Goal: Task Accomplishment & Management: Manage account settings

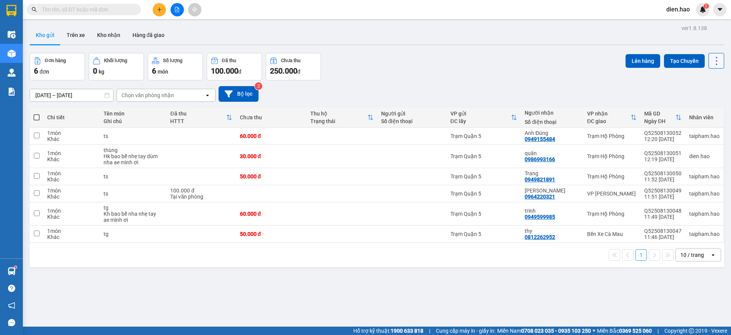
click at [712, 56] on icon at bounding box center [716, 61] width 11 height 11
click at [698, 104] on li "Làm mới" at bounding box center [694, 109] width 57 height 14
click at [76, 31] on button "Trên xe" at bounding box center [76, 35] width 30 height 18
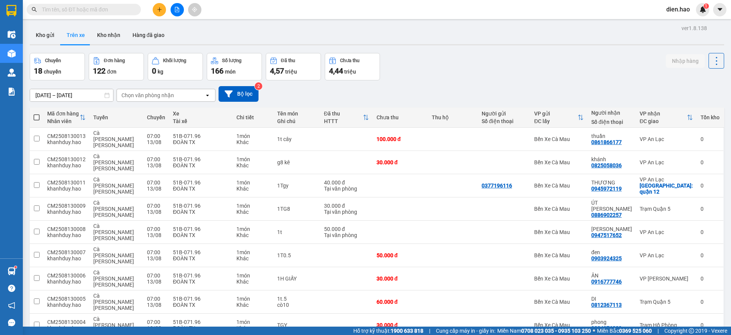
click at [139, 100] on div "Chọn văn phòng nhận" at bounding box center [161, 95] width 88 height 12
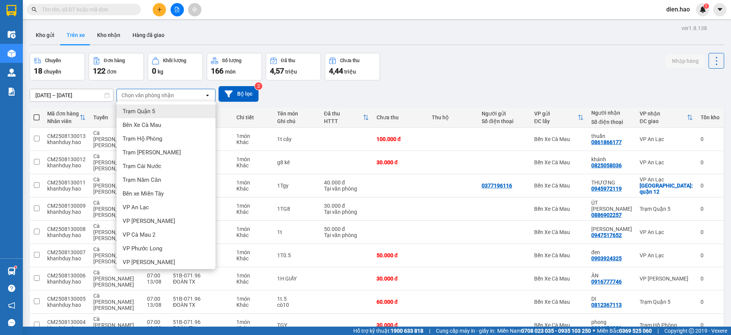
click at [142, 109] on span "Trạm Quận 5" at bounding box center [139, 111] width 32 height 8
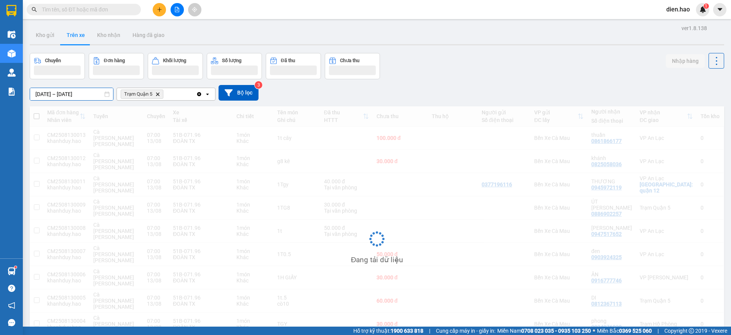
click at [69, 91] on input "[DATE] – [DATE]" at bounding box center [71, 94] width 83 height 12
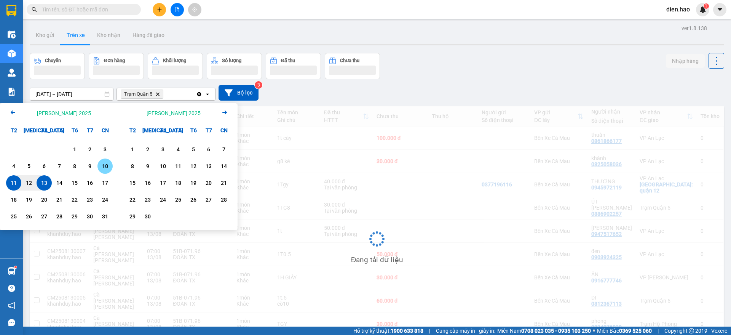
click at [111, 167] on div "10" at bounding box center [104, 165] width 15 height 15
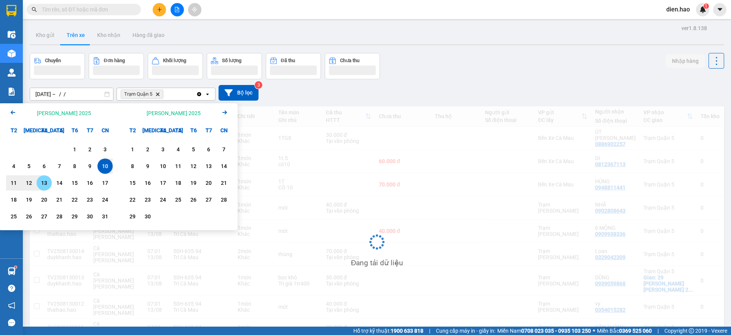
click at [48, 180] on div "13" at bounding box center [44, 182] width 11 height 9
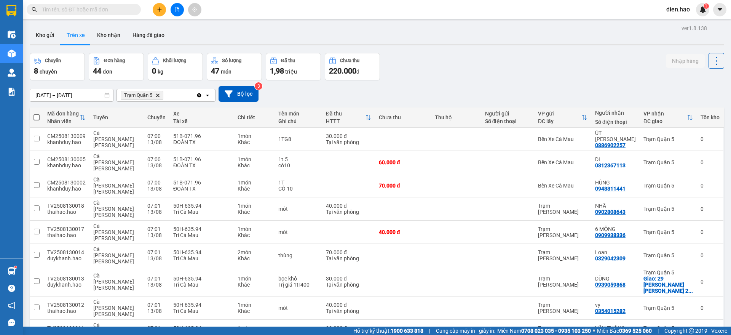
scroll to position [35, 0]
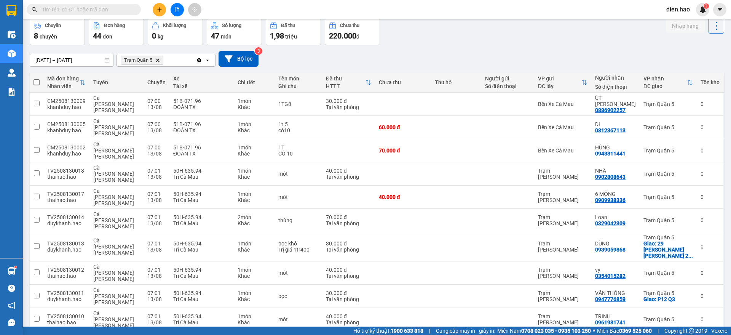
click at [687, 268] on span "100 / trang" at bounding box center [687, 265] width 27 height 8
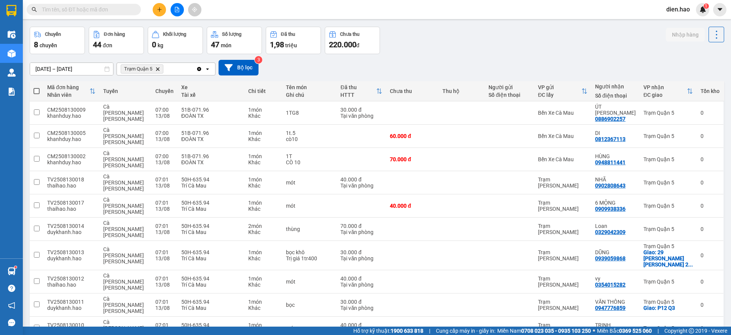
scroll to position [0, 0]
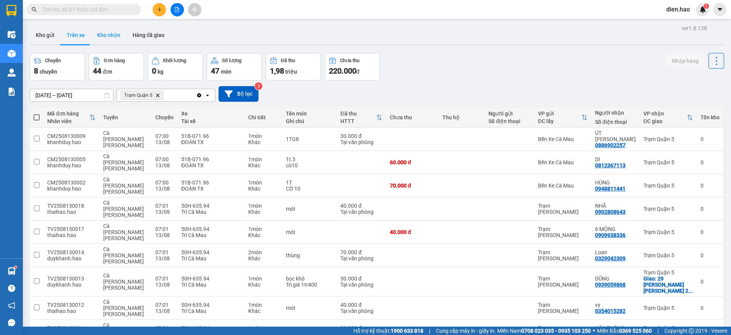
click at [106, 35] on button "Kho nhận" at bounding box center [108, 35] width 35 height 18
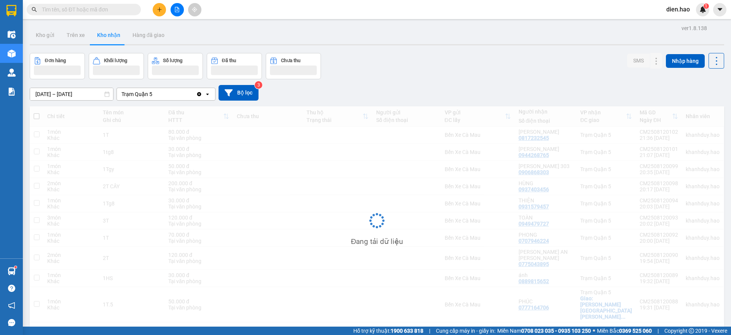
click at [76, 90] on input "[DATE] – [DATE]" at bounding box center [71, 94] width 83 height 12
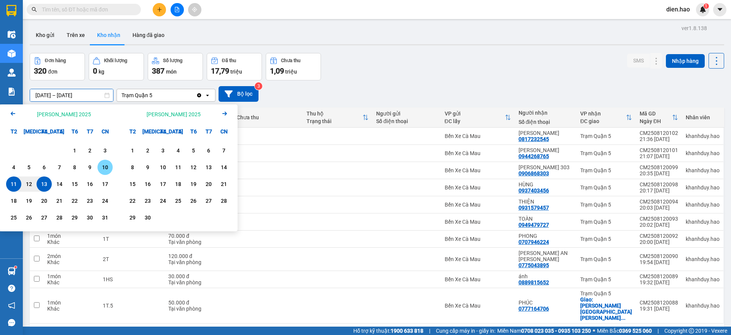
click at [101, 170] on div "10" at bounding box center [105, 166] width 11 height 9
click at [47, 180] on div "13" at bounding box center [44, 183] width 11 height 9
type input "10/08/2025 – 13/08/2025"
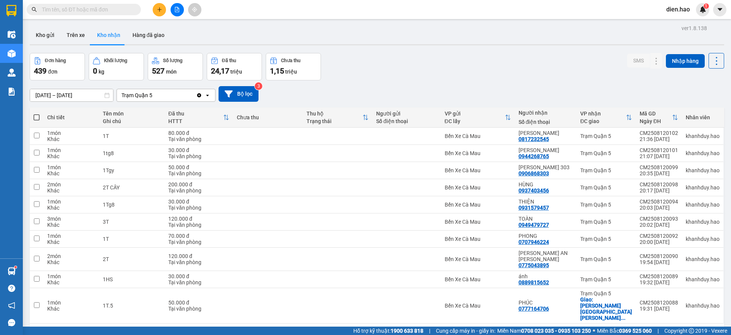
scroll to position [35, 0]
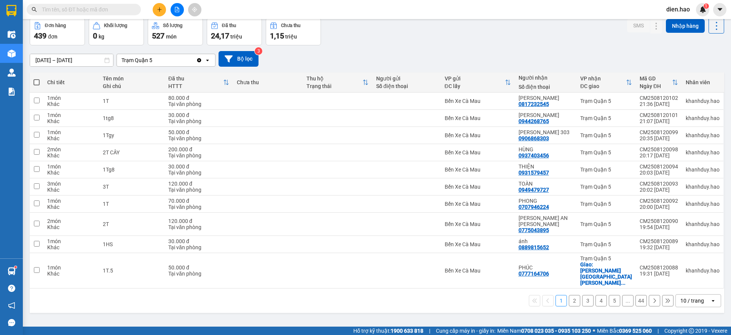
click at [692, 296] on div "10 / trang" at bounding box center [692, 300] width 24 height 8
click at [692, 269] on span "100 / trang" at bounding box center [687, 265] width 27 height 8
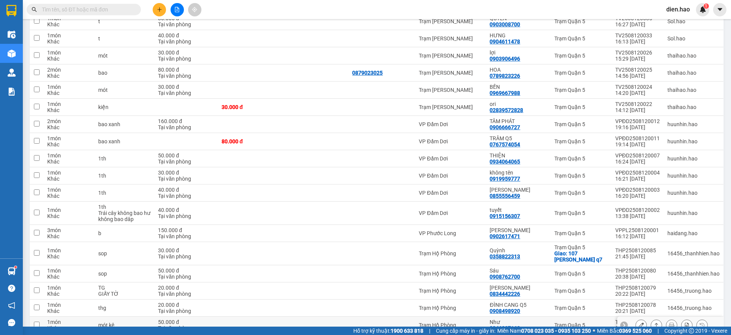
scroll to position [1588, 0]
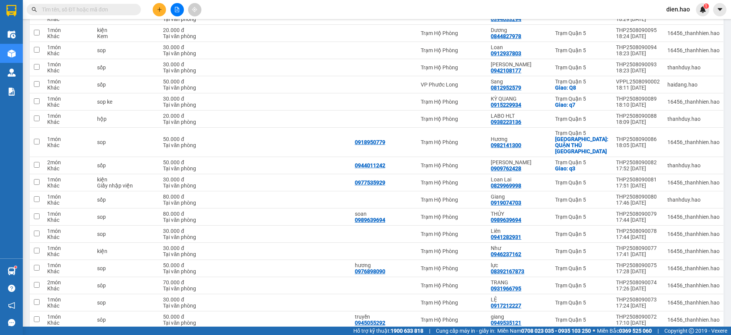
scroll to position [507, 0]
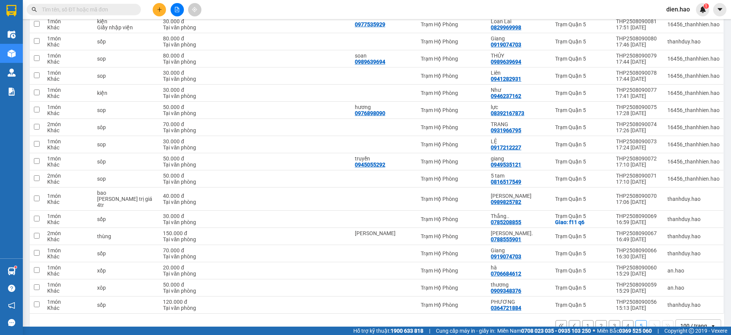
click at [622, 320] on button "4" at bounding box center [627, 325] width 11 height 11
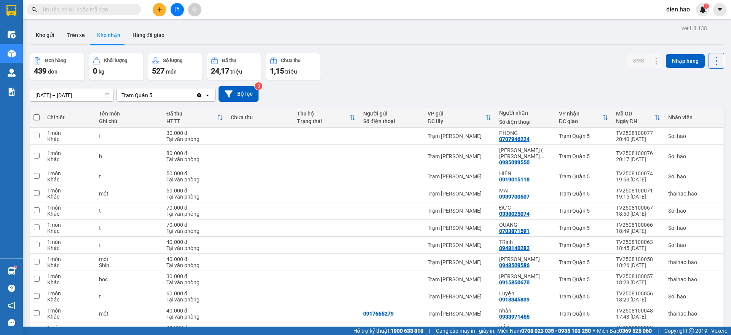
scroll to position [1582, 0]
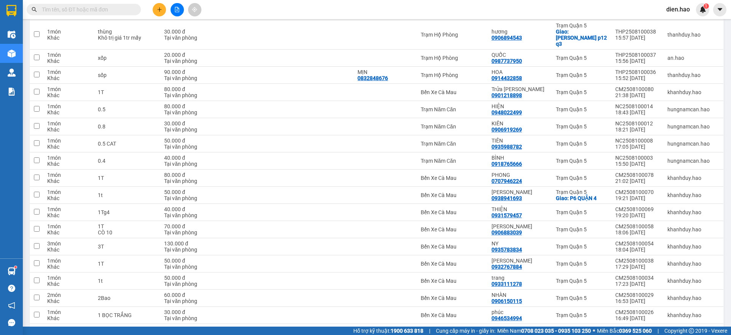
scroll to position [1588, 0]
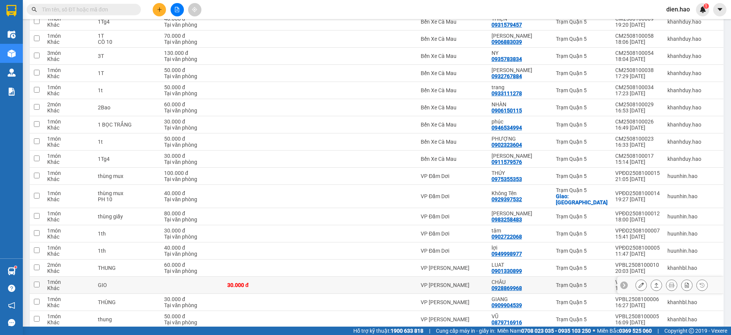
click at [666, 278] on button at bounding box center [671, 284] width 11 height 13
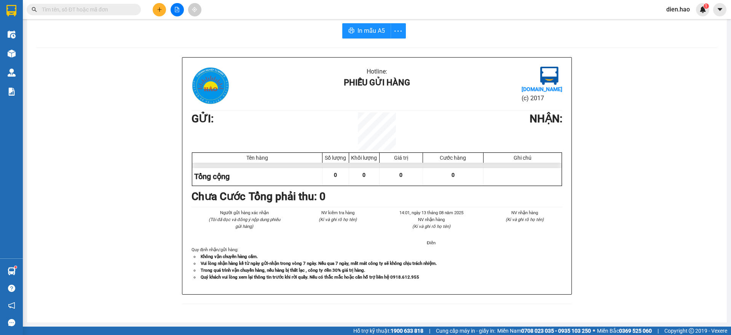
scroll to position [6, 0]
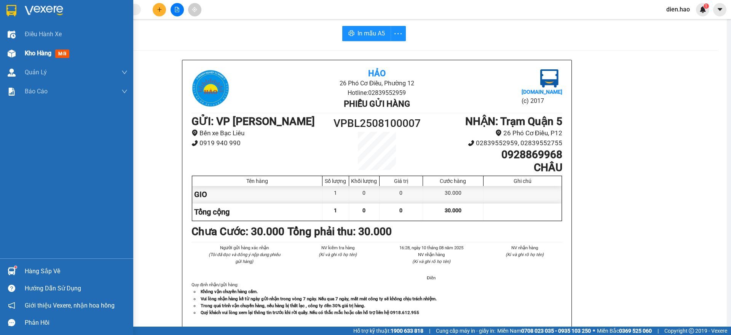
click at [35, 46] on div "Kho hàng mới" at bounding box center [76, 53] width 103 height 19
click at [35, 47] on div "Kho hàng mới" at bounding box center [76, 53] width 103 height 19
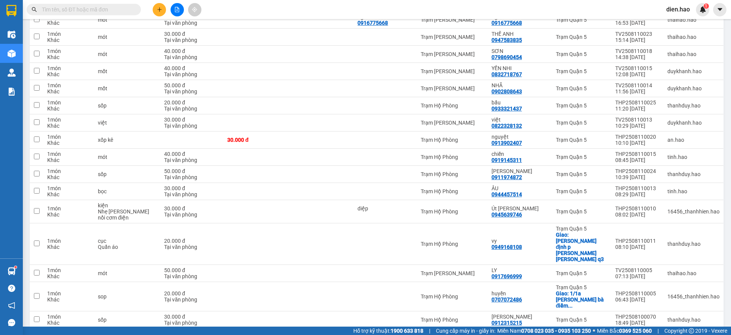
scroll to position [296, 0]
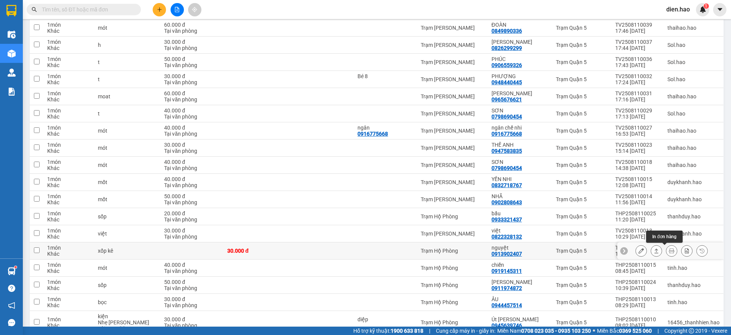
click at [669, 248] on icon at bounding box center [671, 250] width 5 height 5
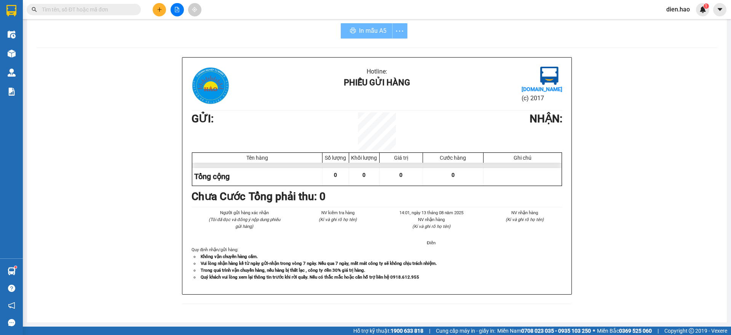
scroll to position [6, 0]
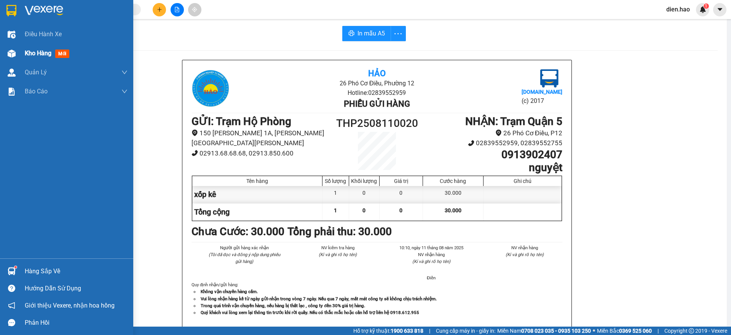
click at [34, 55] on span "Kho hàng" at bounding box center [38, 52] width 27 height 7
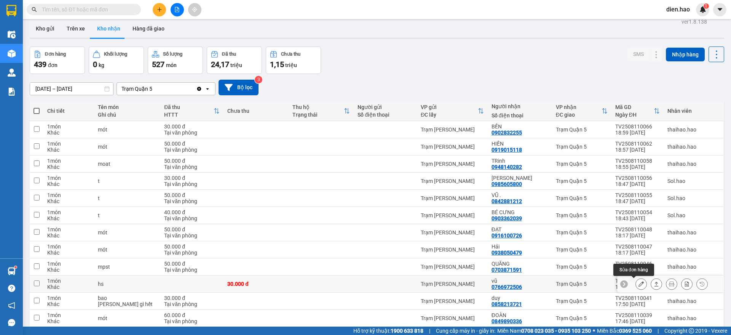
click at [638, 283] on icon at bounding box center [640, 283] width 5 height 5
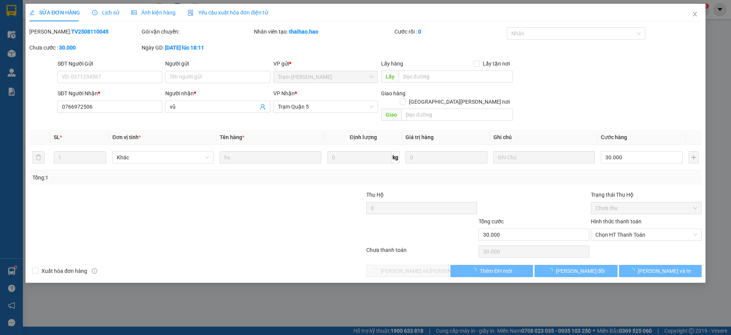
type input "0766972506"
type input "vũ"
type input "30.000"
click at [640, 244] on div "Chọn HT Thanh Toán" at bounding box center [646, 251] width 112 height 15
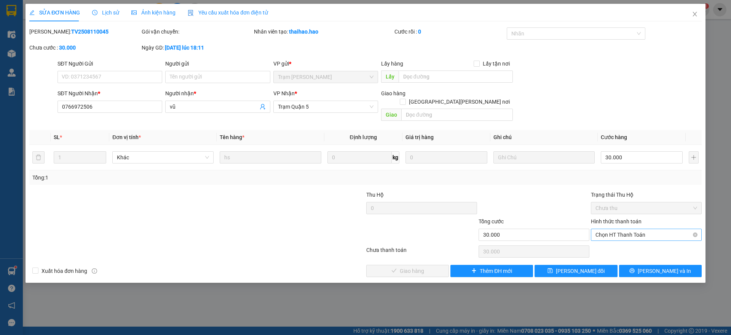
click at [637, 230] on span "Chọn HT Thanh Toán" at bounding box center [646, 234] width 102 height 11
drag, startPoint x: 618, startPoint y: 238, endPoint x: 481, endPoint y: 247, distance: 136.9
click at [617, 239] on div "Tại văn phòng" at bounding box center [646, 241] width 102 height 8
type input "0"
drag, startPoint x: 433, startPoint y: 254, endPoint x: 435, endPoint y: 263, distance: 8.6
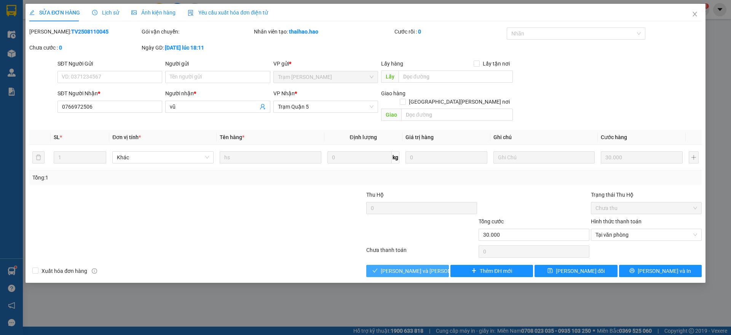
click at [433, 255] on div "Total Paid Fee 0 Total UnPaid Fee 30.000 Cash Collection Total Fee Mã ĐH: TV250…" at bounding box center [365, 151] width 672 height 249
click at [435, 264] on button "[PERSON_NAME] và [PERSON_NAME] hàng" at bounding box center [407, 270] width 83 height 12
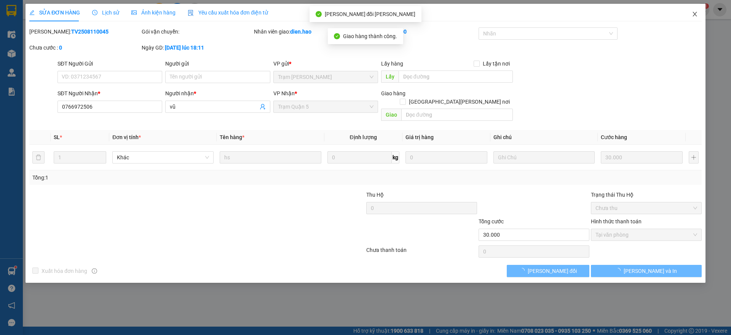
click at [697, 19] on span "Close" at bounding box center [694, 14] width 21 height 21
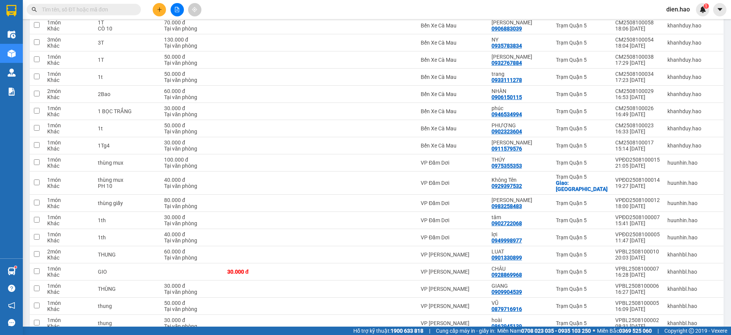
scroll to position [1588, 0]
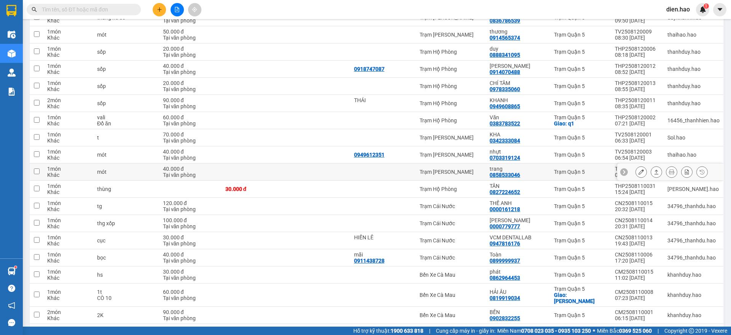
scroll to position [178, 0]
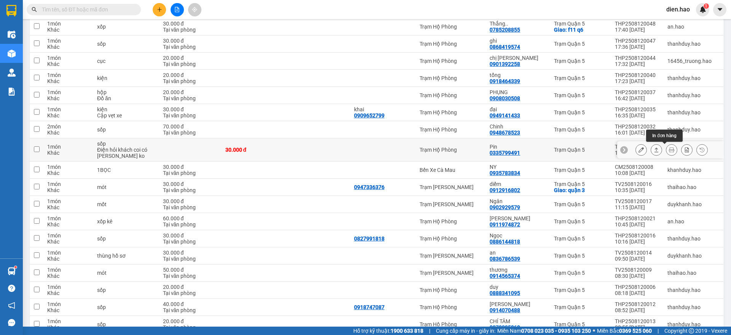
click at [669, 149] on icon at bounding box center [671, 149] width 5 height 5
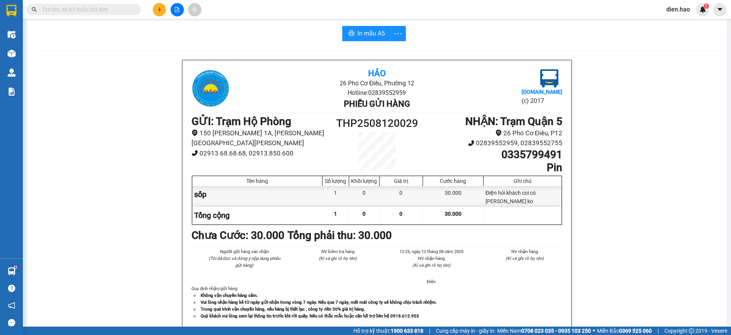
scroll to position [47, 0]
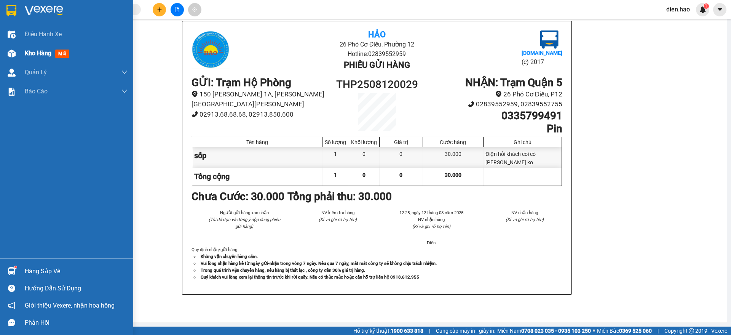
click at [33, 52] on span "Kho hàng" at bounding box center [38, 52] width 27 height 7
click at [34, 52] on span "Kho hàng" at bounding box center [38, 52] width 27 height 7
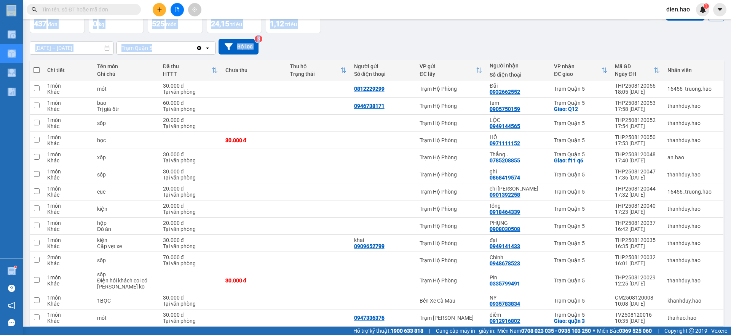
drag, startPoint x: 730, startPoint y: 18, endPoint x: 730, endPoint y: 151, distance: 133.6
click at [730, 151] on section "Kết quả tìm kiếm ( 0 ) Bộ lọc No Data dien.hao 1 Điều hành xe Kho hàng mới Quản…" at bounding box center [365, 167] width 731 height 335
click at [699, 47] on div "10/08/2025 – 13/08/2025 Press the down arrow key to interact with the calendar …" at bounding box center [377, 47] width 694 height 16
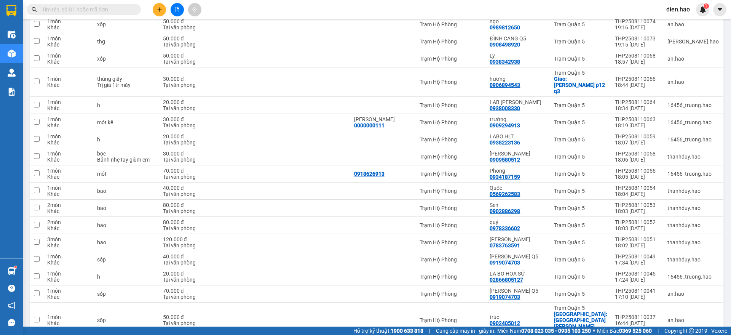
scroll to position [1569, 0]
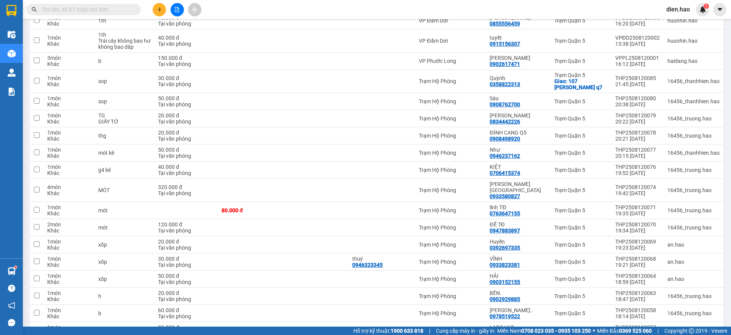
scroll to position [1588, 0]
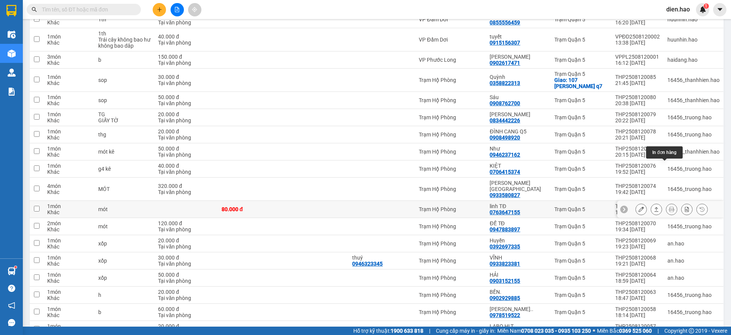
click at [669, 206] on icon at bounding box center [671, 208] width 5 height 5
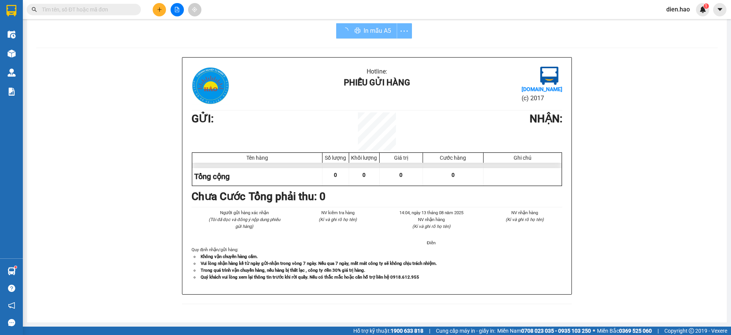
scroll to position [6, 0]
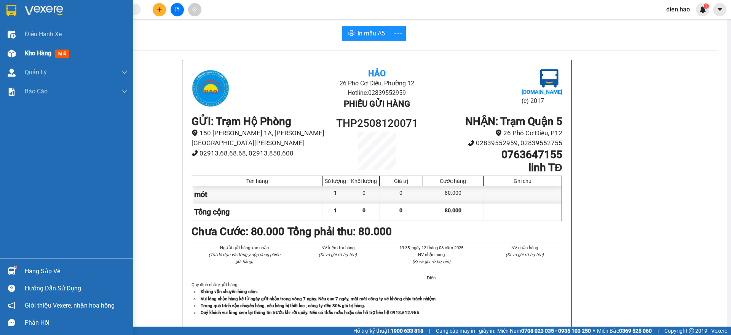
click at [42, 49] on span "Kho hàng" at bounding box center [38, 52] width 27 height 7
click at [45, 51] on span "Kho hàng" at bounding box center [38, 52] width 27 height 7
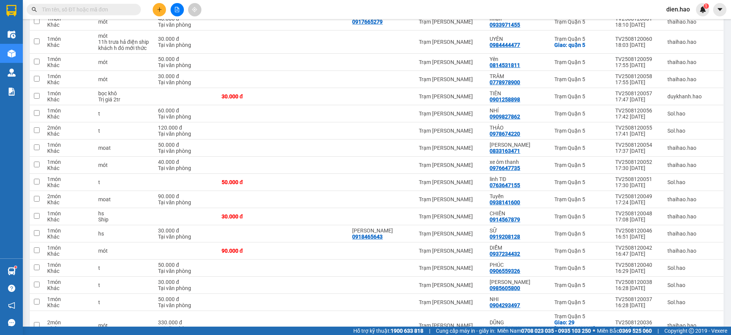
scroll to position [1099, 0]
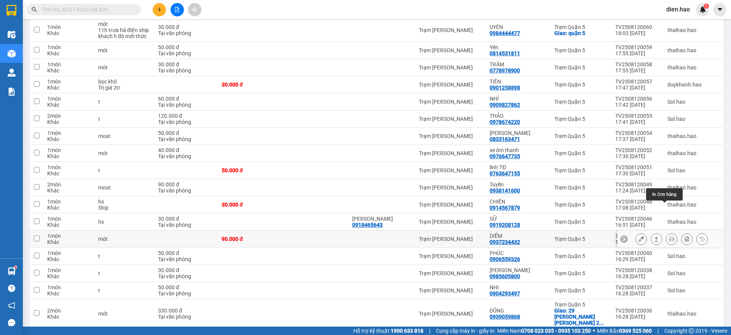
click at [669, 236] on icon at bounding box center [671, 238] width 5 height 5
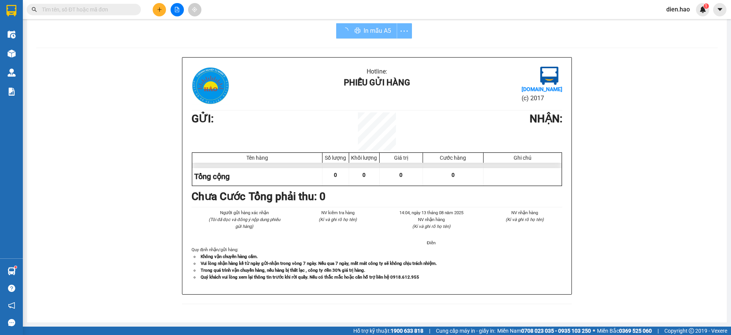
scroll to position [6, 0]
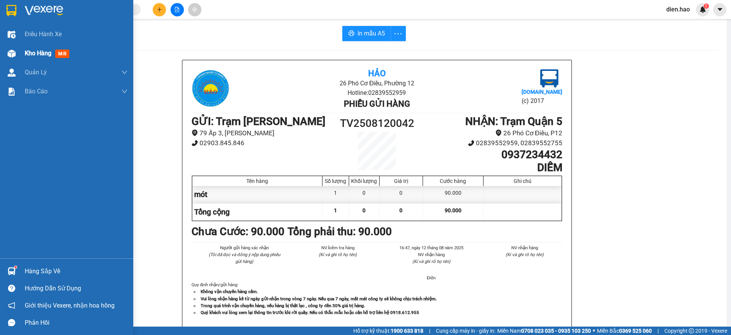
click at [24, 53] on div "Kho hàng mới" at bounding box center [66, 53] width 133 height 19
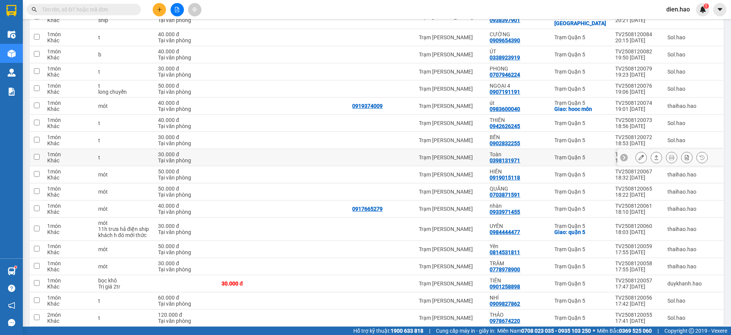
scroll to position [1139, 0]
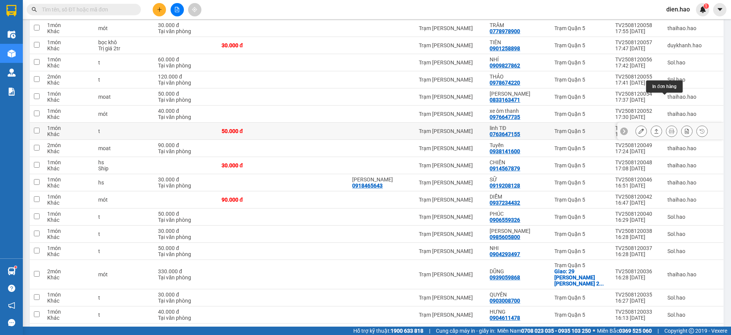
click at [666, 124] on button at bounding box center [671, 130] width 11 height 13
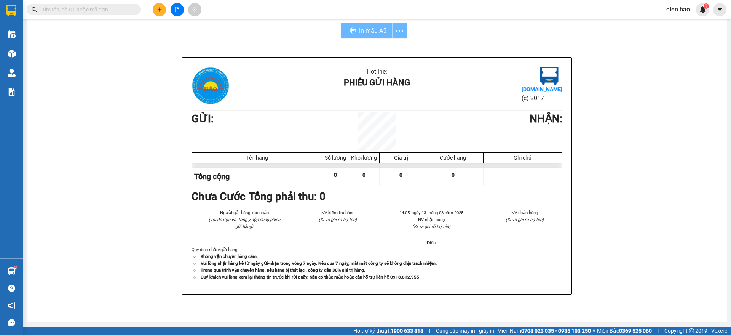
scroll to position [6, 0]
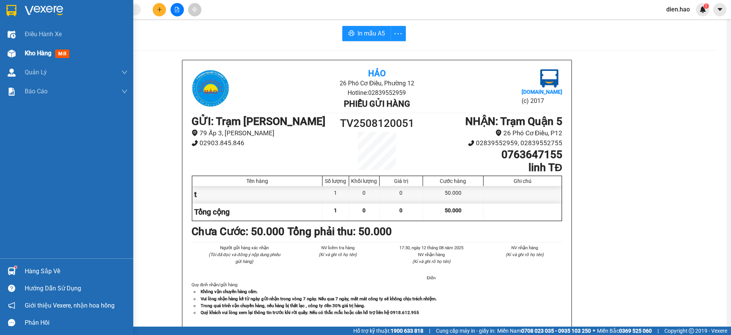
click at [35, 48] on div "Kho hàng mới" at bounding box center [49, 53] width 48 height 10
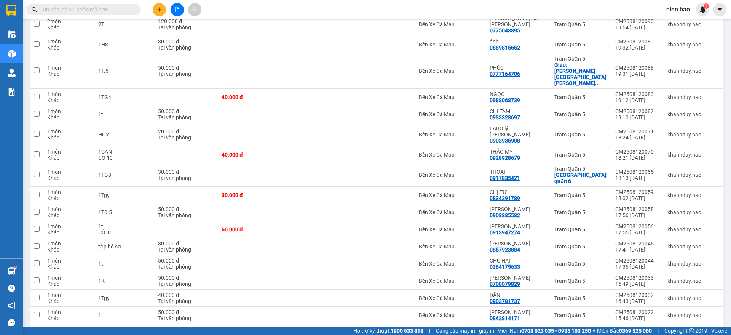
scroll to position [229, 0]
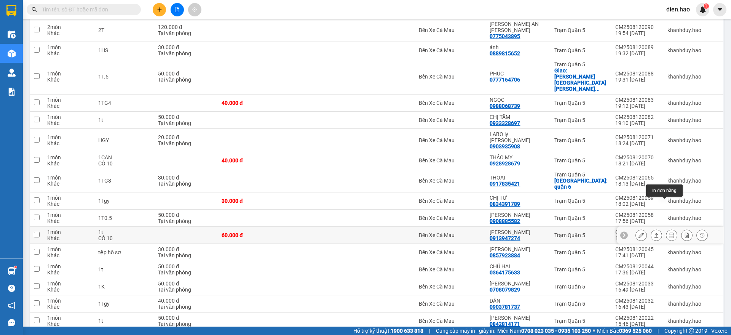
click at [669, 232] on icon at bounding box center [671, 234] width 5 height 5
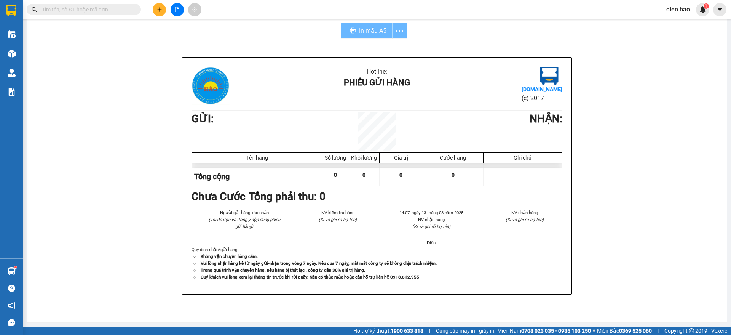
scroll to position [6, 0]
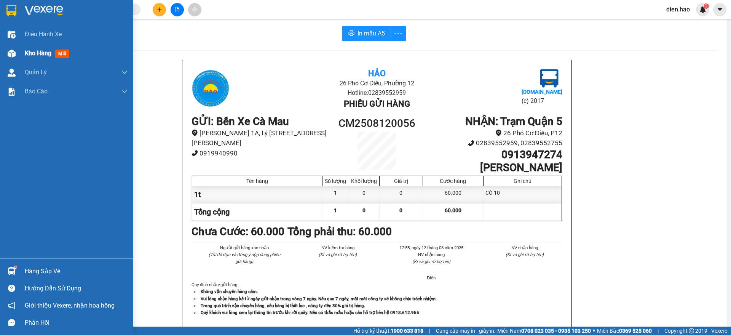
click at [40, 59] on div "Kho hàng mới" at bounding box center [76, 53] width 103 height 19
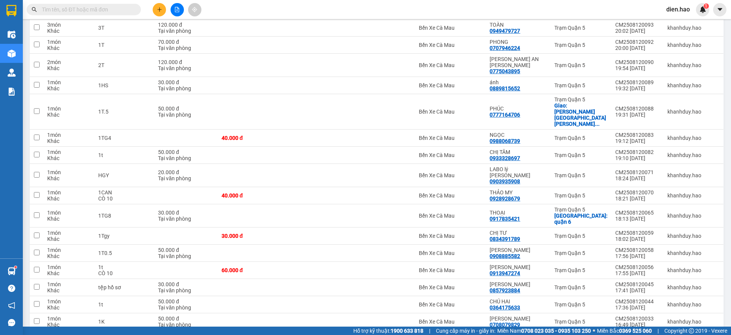
scroll to position [241, 0]
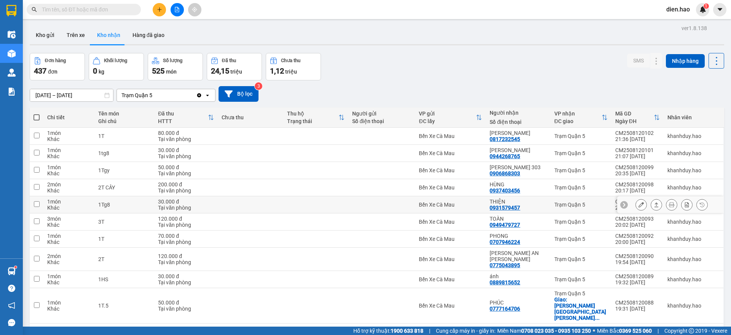
scroll to position [143, 0]
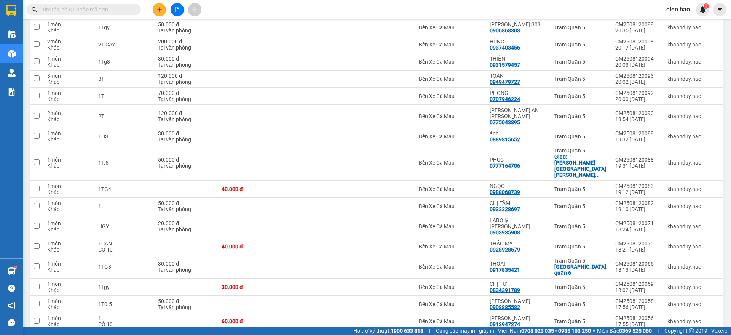
click at [124, 12] on input "text" at bounding box center [87, 9] width 90 height 8
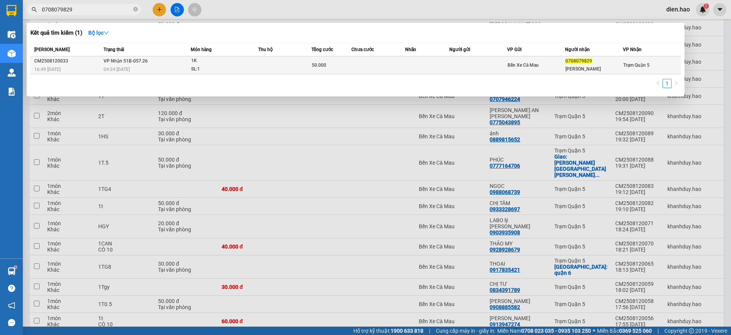
type input "0708079829"
click at [261, 62] on td at bounding box center [284, 65] width 53 height 18
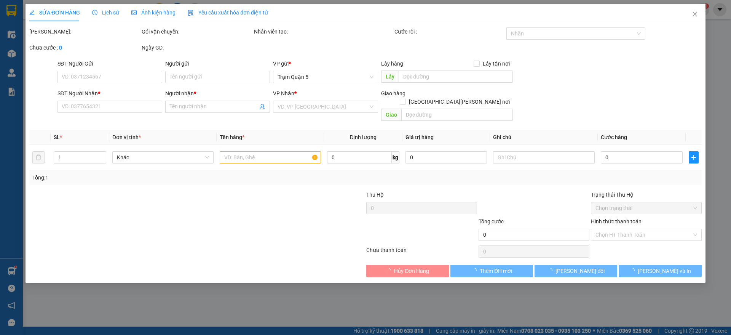
type input "0708079829"
type input "HUỲNH NHƯ"
type input "50.000"
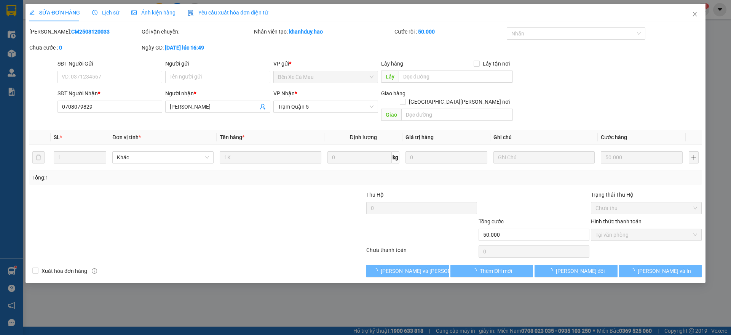
click at [161, 14] on span "Ảnh kiện hàng" at bounding box center [153, 13] width 44 height 6
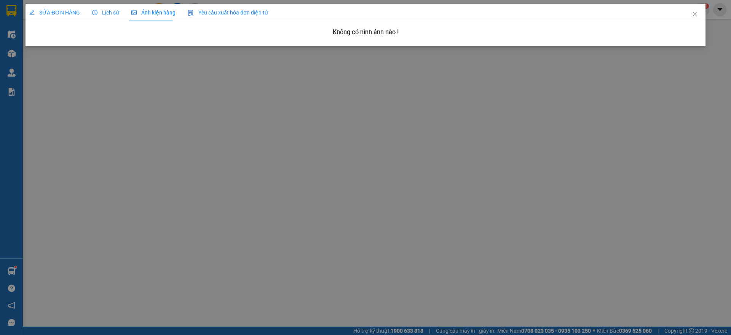
drag, startPoint x: 115, startPoint y: 14, endPoint x: 97, endPoint y: 14, distance: 17.1
click at [114, 14] on span "Lịch sử" at bounding box center [105, 13] width 27 height 6
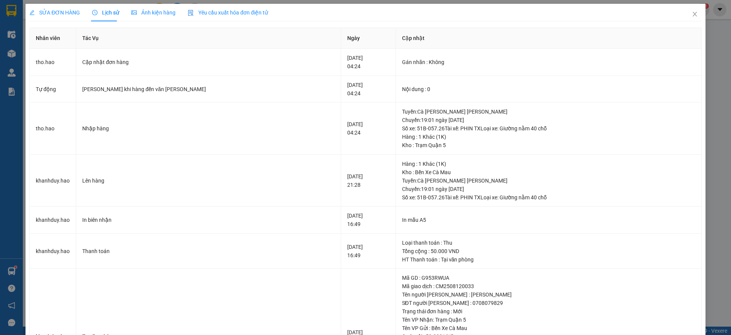
click at [68, 10] on span "SỬA ĐƠN HÀNG" at bounding box center [54, 13] width 51 height 6
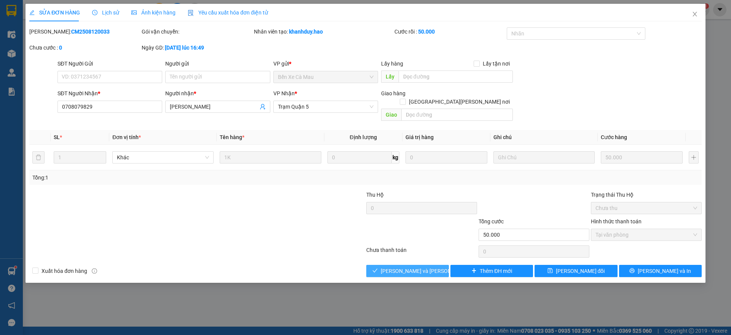
drag, startPoint x: 402, startPoint y: 262, endPoint x: 407, endPoint y: 263, distance: 5.0
click at [402, 266] on span "[PERSON_NAME] và [PERSON_NAME] hàng" at bounding box center [432, 270] width 103 height 8
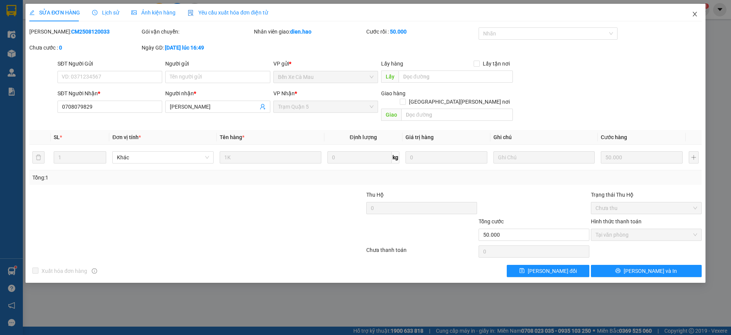
click at [691, 22] on span "Close" at bounding box center [694, 14] width 21 height 21
click at [695, 13] on span "dien.hao" at bounding box center [678, 10] width 36 height 10
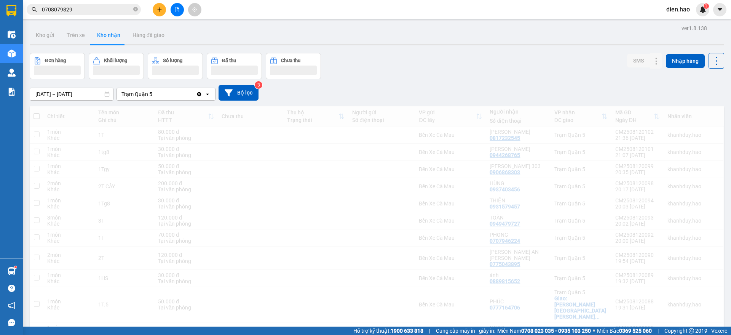
click at [695, 13] on div "dien.hao 1" at bounding box center [684, 9] width 49 height 13
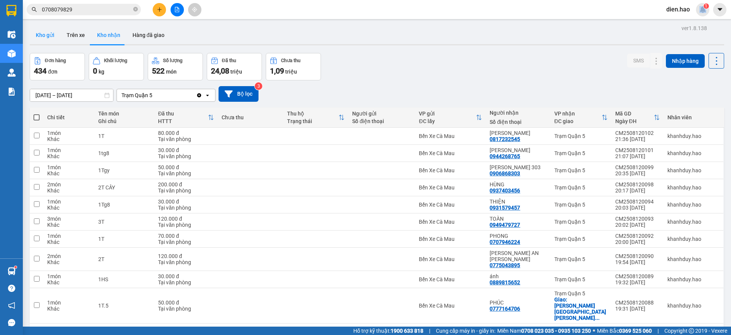
click at [52, 35] on button "Kho gửi" at bounding box center [45, 35] width 31 height 18
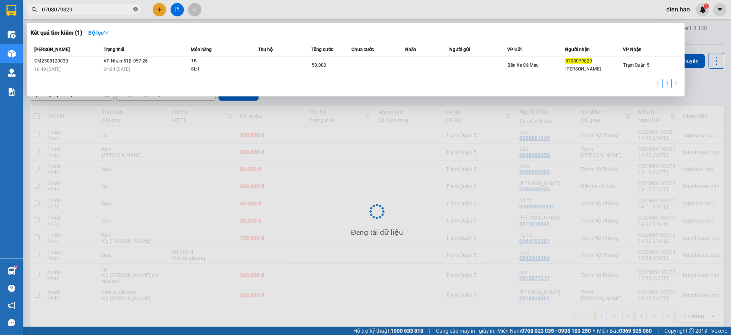
click at [135, 8] on icon "close-circle" at bounding box center [135, 9] width 5 height 5
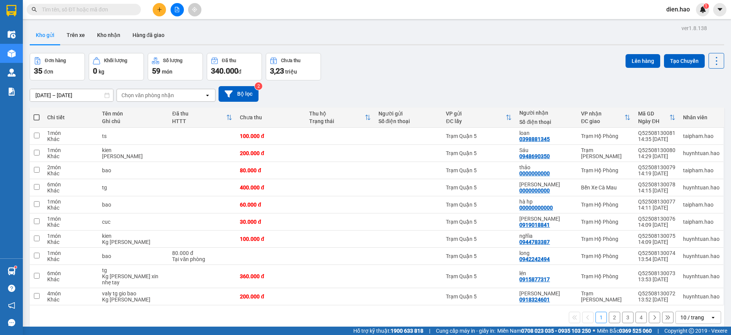
click at [120, 9] on input "text" at bounding box center [87, 9] width 90 height 8
click at [101, 35] on button "Kho nhận" at bounding box center [108, 35] width 35 height 18
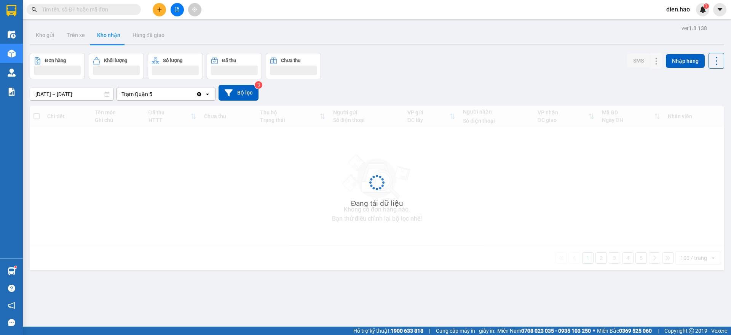
click at [145, 100] on div "10/08/2025 – 13/08/2025 Press the down arrow key to interact with the calendar …" at bounding box center [377, 92] width 694 height 27
click at [149, 90] on div "Trạm Quận 5" at bounding box center [136, 94] width 31 height 8
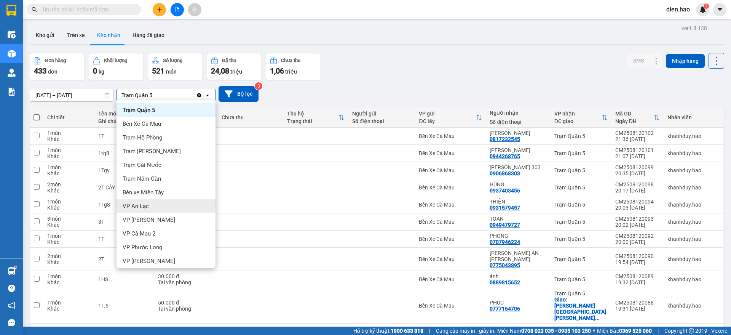
click at [151, 207] on div "VP An Lạc" at bounding box center [165, 206] width 99 height 14
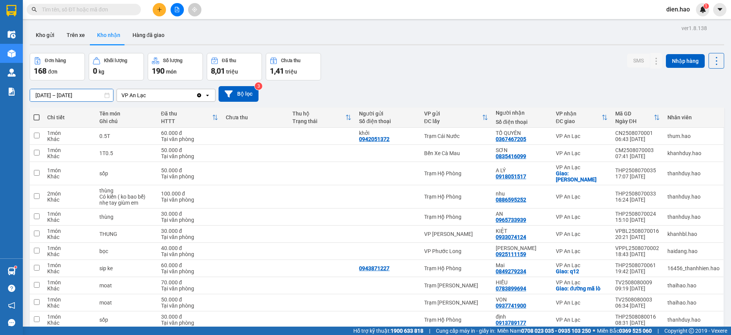
click at [90, 89] on input "10/08/2025 – 13/08/2025" at bounding box center [71, 95] width 83 height 12
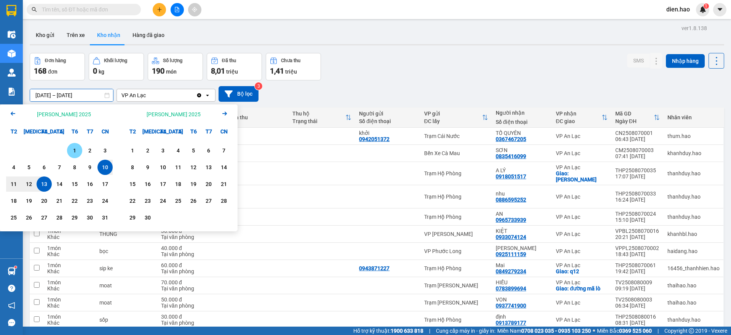
click at [76, 153] on div "1" at bounding box center [74, 150] width 11 height 9
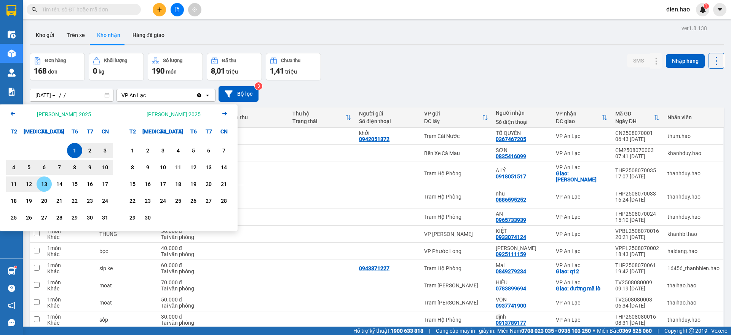
click at [44, 186] on div "13" at bounding box center [44, 183] width 11 height 9
type input "[DATE] – [DATE]"
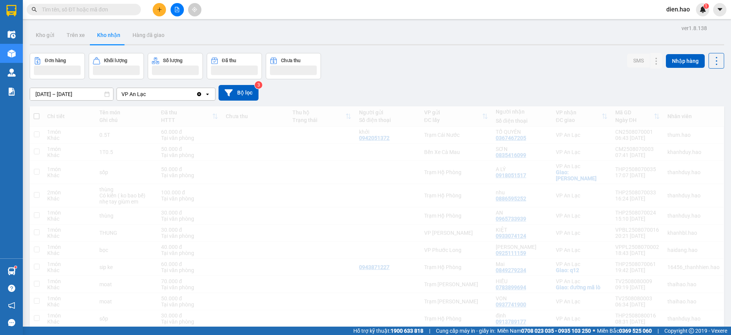
click at [155, 94] on div "VP An Lạc" at bounding box center [156, 94] width 79 height 12
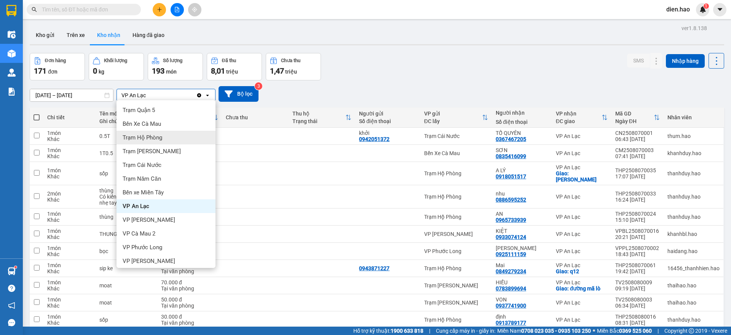
click at [162, 137] on span "Trạm Hộ Phòng" at bounding box center [143, 138] width 40 height 8
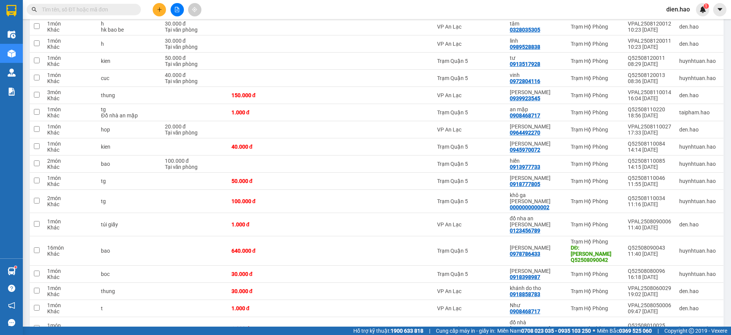
scroll to position [810, 0]
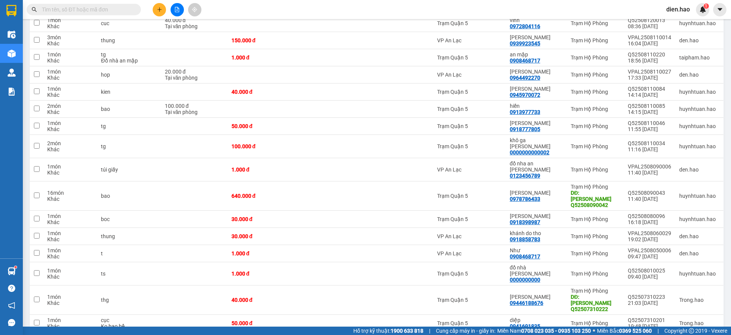
click at [105, 8] on input "text" at bounding box center [87, 9] width 90 height 8
click at [570, 190] on div "DĐ: TRÙNG ĐƠN Q52508090042" at bounding box center [594, 199] width 49 height 18
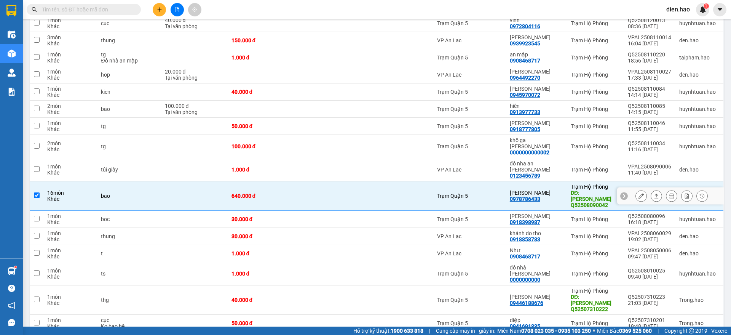
click at [355, 181] on td at bounding box center [330, 195] width 68 height 29
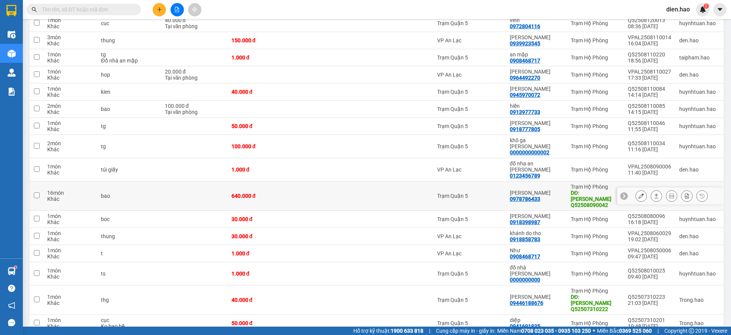
checkbox input "false"
click at [638, 193] on icon at bounding box center [640, 195] width 5 height 5
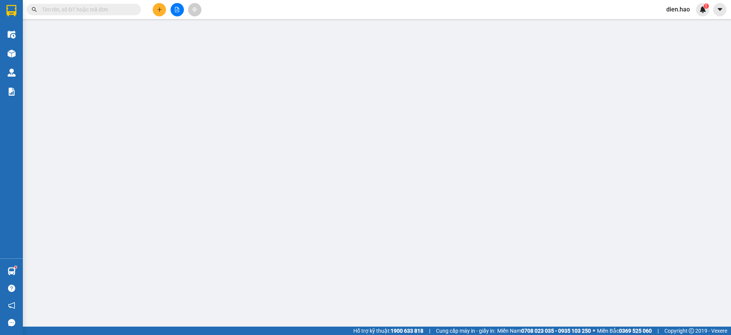
type input "0978786433"
type input "[PERSON_NAME]"
type input "TRÙNG ĐƠN Q52508090042"
type input "640.000"
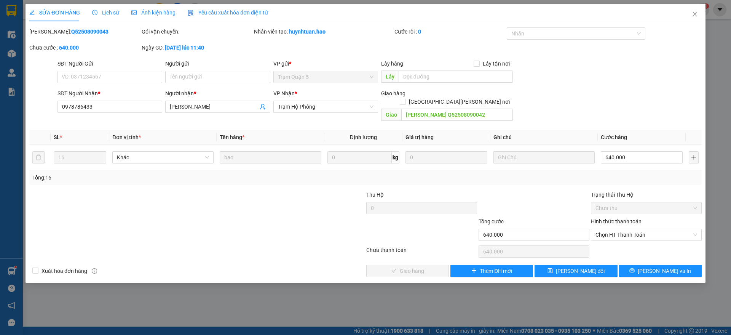
click at [71, 31] on b "Q52508090043" at bounding box center [89, 32] width 37 height 6
copy b "Q52508090043"
click at [693, 14] on icon "close" at bounding box center [694, 14] width 6 height 6
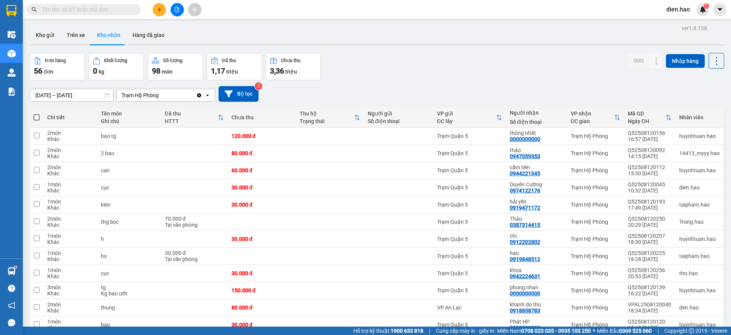
paste input "Q52508090043"
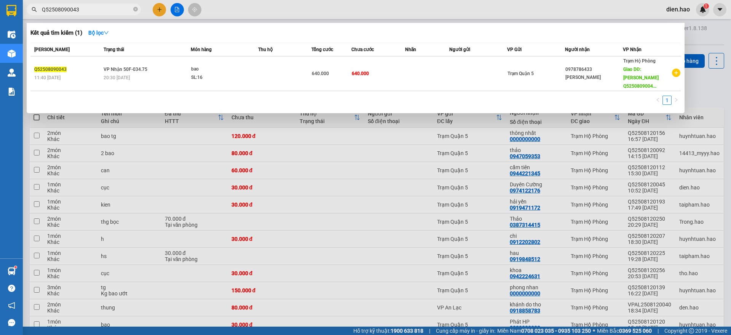
click at [104, 10] on input "Q52508090043" at bounding box center [87, 9] width 90 height 8
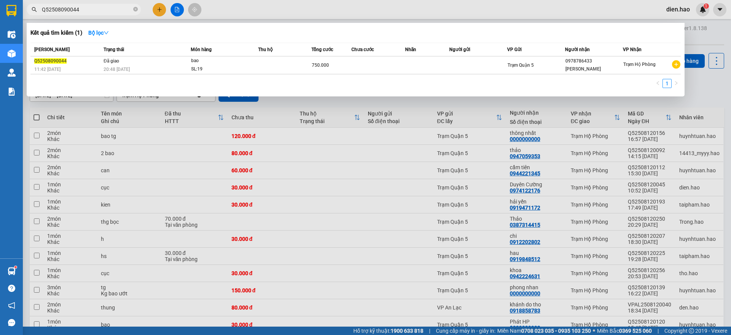
click at [103, 9] on input "Q52508090044" at bounding box center [87, 9] width 90 height 8
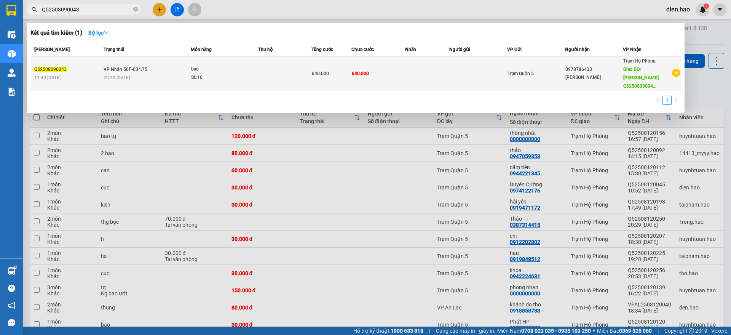
type input "Q52508090043"
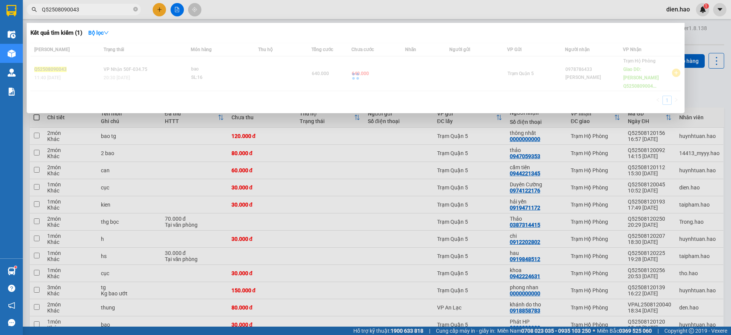
click at [215, 70] on div "Mã ĐH Trạng thái Món hàng Thu hộ Tổng cước Chưa cước Nhãn Người gửi VP Gửi Ngườ…" at bounding box center [355, 76] width 650 height 67
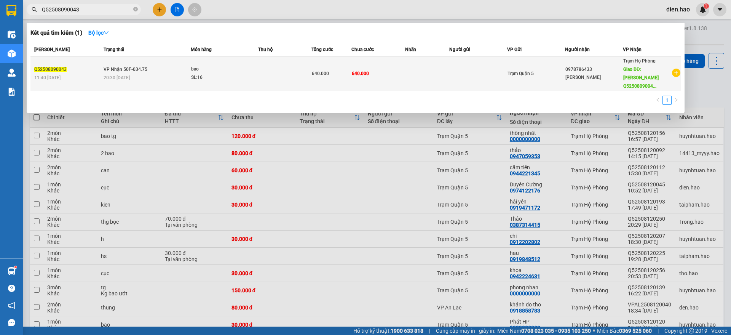
click at [193, 76] on div "SL: 16" at bounding box center [219, 77] width 57 height 8
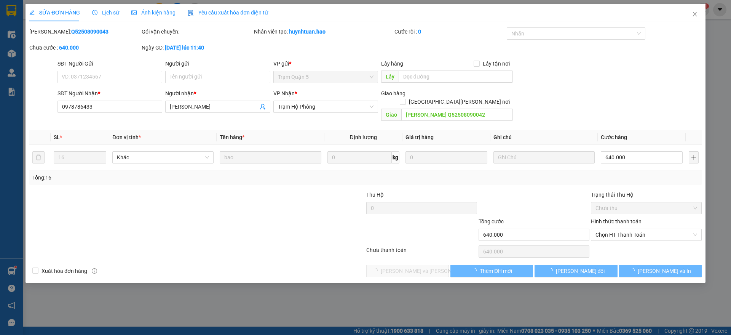
type input "0978786433"
type input "[PERSON_NAME]"
type input "TRÙNG ĐƠN Q52508090042"
type input "640.000"
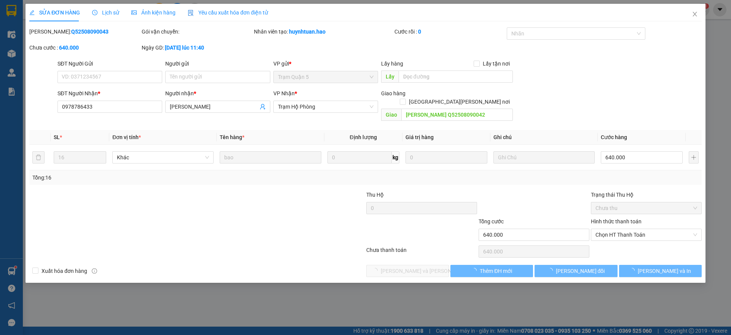
click at [150, 6] on div "Ảnh kiện hàng" at bounding box center [153, 13] width 44 height 18
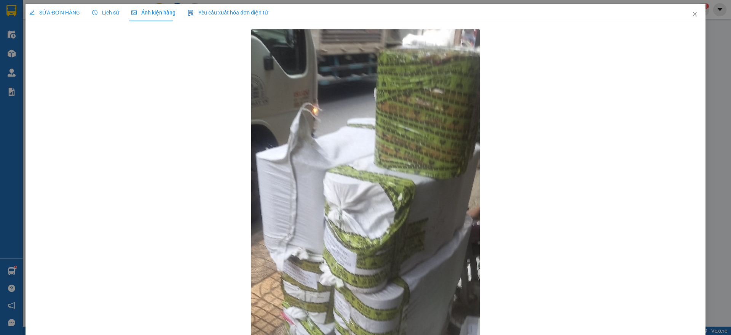
click at [104, 11] on span "Lịch sử" at bounding box center [105, 13] width 27 height 6
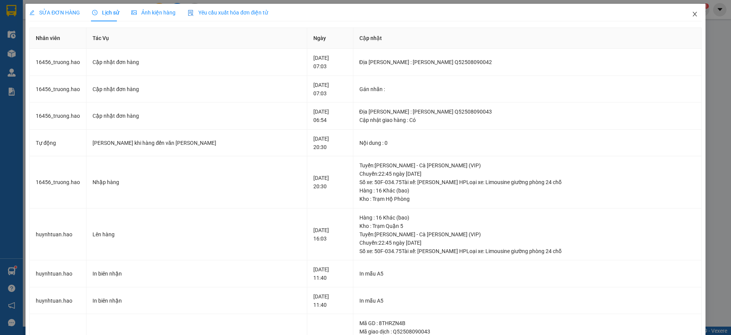
click at [691, 19] on span "Close" at bounding box center [694, 14] width 21 height 21
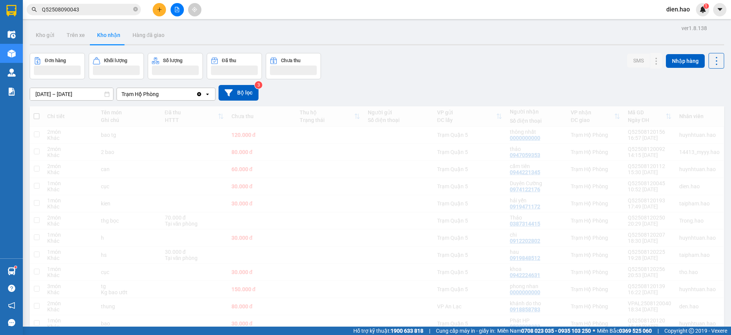
click at [105, 10] on input "Q52508090043" at bounding box center [87, 9] width 90 height 8
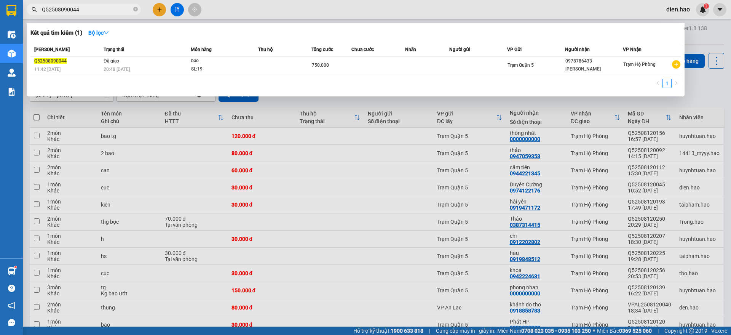
click at [373, 70] on td at bounding box center [377, 65] width 53 height 18
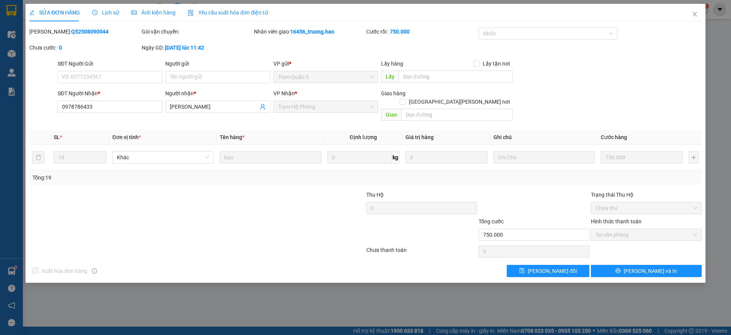
click at [144, 12] on span "Ảnh kiện hàng" at bounding box center [153, 13] width 44 height 6
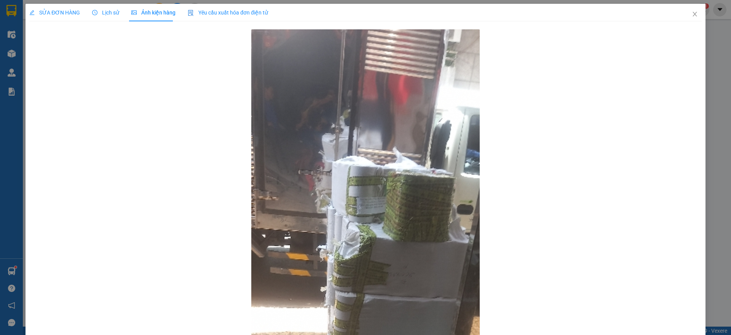
click at [105, 14] on span "Lịch sử" at bounding box center [105, 13] width 27 height 6
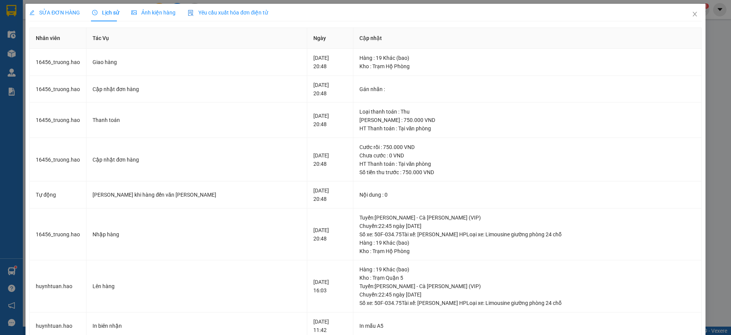
click at [161, 11] on span "Ảnh kiện hàng" at bounding box center [153, 13] width 44 height 6
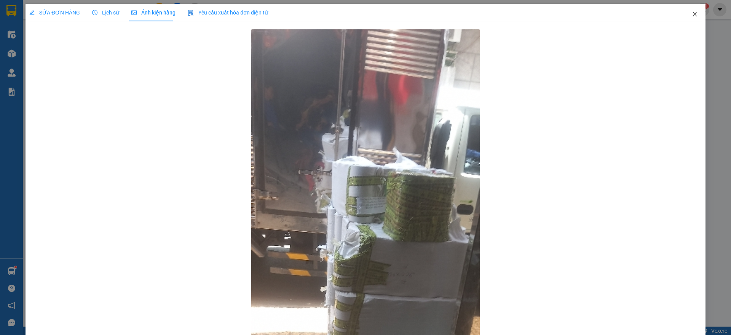
drag, startPoint x: 682, startPoint y: 19, endPoint x: 691, endPoint y: 18, distance: 9.5
click at [684, 19] on span "Close" at bounding box center [694, 14] width 21 height 21
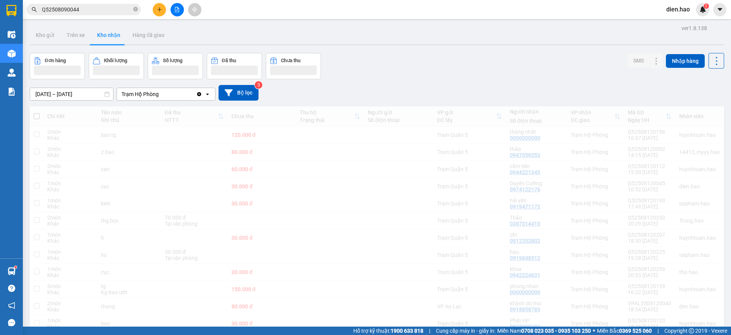
click at [113, 13] on input "Q52508090044" at bounding box center [87, 9] width 90 height 8
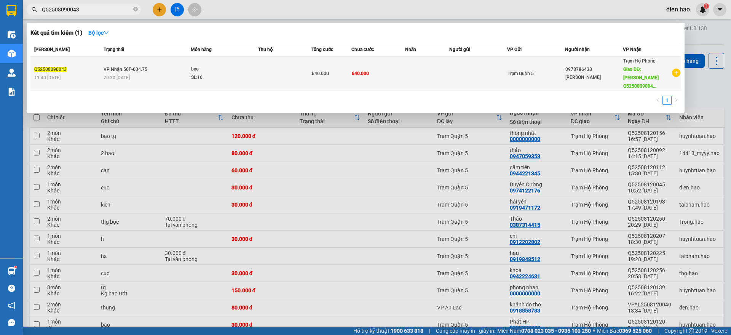
type input "Q52508090043"
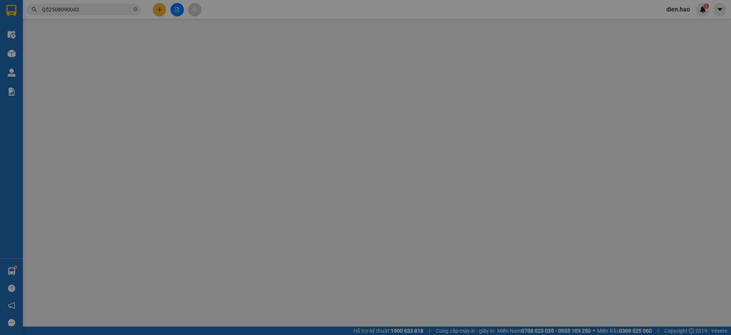
type input "0978786433"
type input "[PERSON_NAME]"
type input "TRÙNG ĐƠN Q52508090042"
type input "640.000"
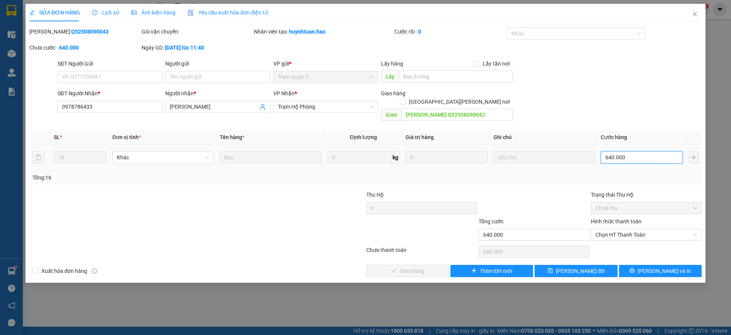
type input "0"
type input "0.021"
type input "21"
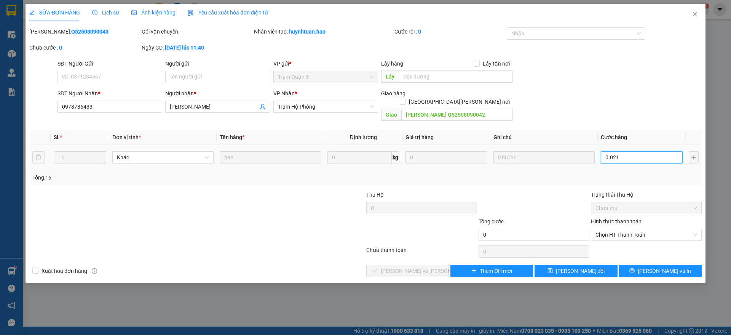
type input "0.021"
type input "2"
type input "002"
type input "0"
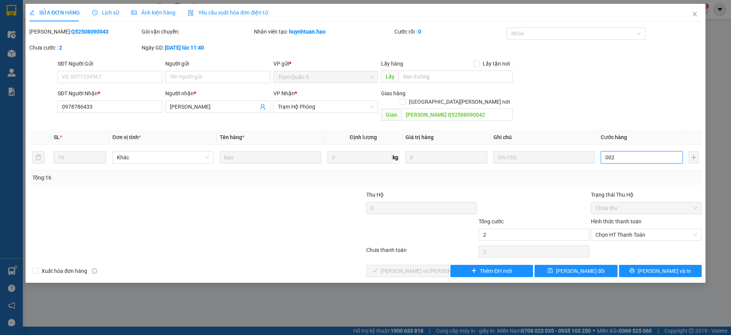
type input "0"
type input "1"
type input "001"
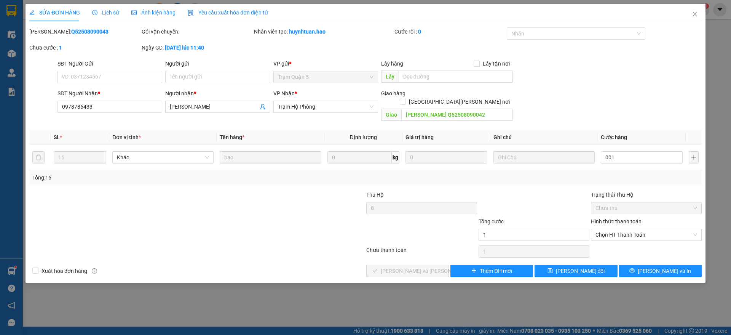
type input "1.000"
drag, startPoint x: 535, startPoint y: 175, endPoint x: 581, endPoint y: 214, distance: 60.5
click at [537, 175] on div "Tổng: 16" at bounding box center [365, 177] width 672 height 14
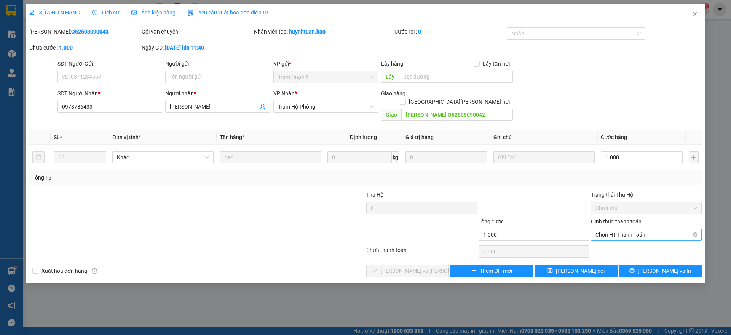
click at [616, 229] on span "Chọn HT Thanh Toán" at bounding box center [646, 234] width 102 height 11
drag, startPoint x: 612, startPoint y: 238, endPoint x: 598, endPoint y: 239, distance: 14.1
click at [611, 238] on div "Tại văn phòng" at bounding box center [646, 241] width 102 height 8
type input "0"
click at [411, 266] on span "[PERSON_NAME] và [PERSON_NAME] hàng" at bounding box center [432, 270] width 103 height 8
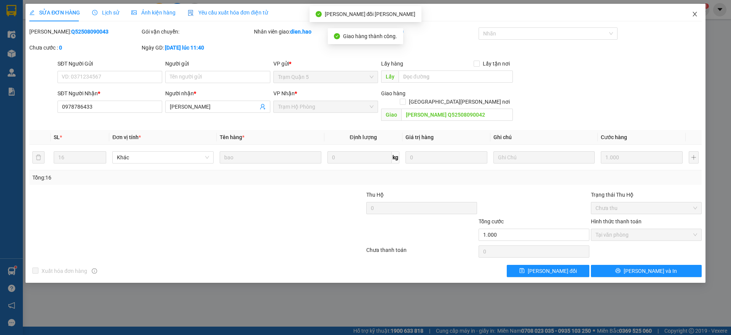
click at [702, 18] on div "SỬA ĐƠN HÀNG Lịch sử Ảnh kiện hàng Yêu cầu xuất hóa đơn điện tử Total Paid Fee …" at bounding box center [365, 167] width 731 height 335
click at [691, 18] on span "Close" at bounding box center [694, 14] width 21 height 21
click at [691, 18] on div "Kết quả tìm kiếm ( 1 ) Bộ lọc Mã ĐH Trạng thái Món hàng Thu hộ Tổng cước Chưa c…" at bounding box center [365, 9] width 731 height 19
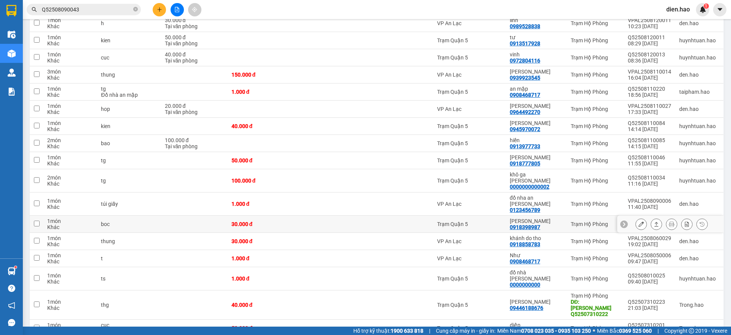
scroll to position [787, 0]
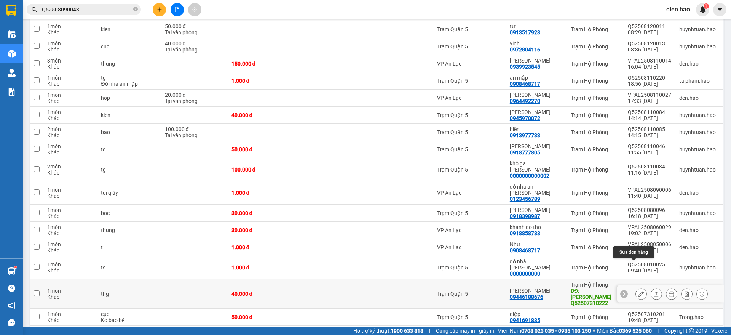
click at [638, 291] on icon at bounding box center [640, 293] width 5 height 5
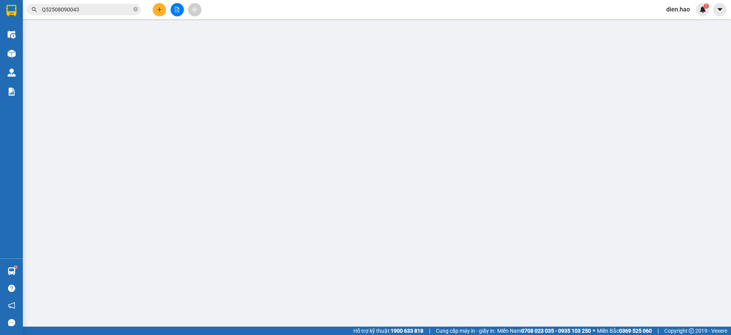
type input "09446188676"
type input "hoàng thắm"
type input "TRÙNG ĐƠN Q52507310222"
type input "40.000"
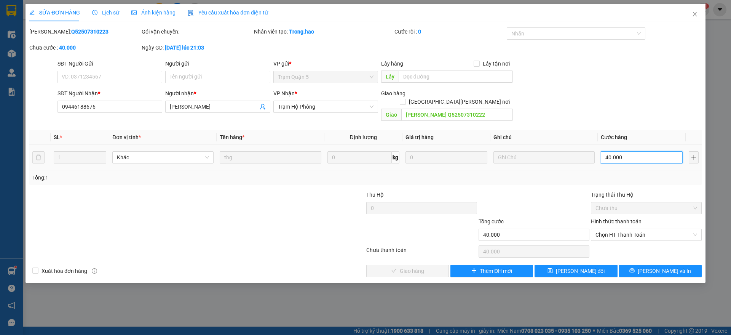
type input "0"
type input "1"
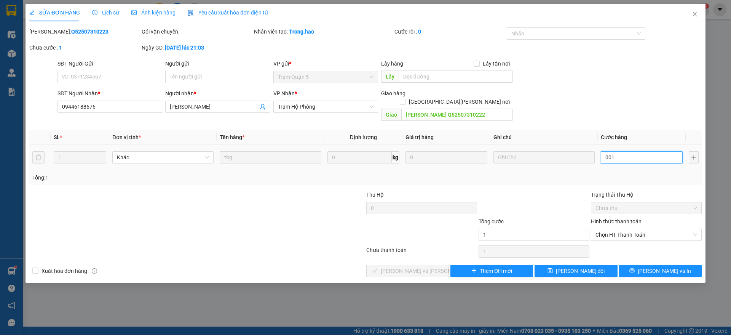
type input "001"
click at [558, 160] on td at bounding box center [543, 157] width 107 height 25
type input "1.000"
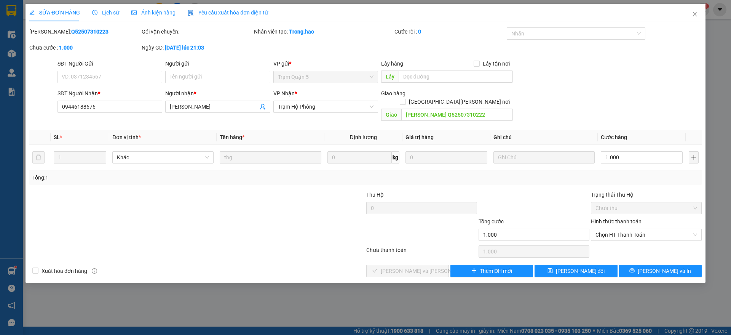
click at [617, 232] on div "Hình thức thanh toán Chọn HT Thanh Toán" at bounding box center [646, 230] width 111 height 27
click at [612, 231] on span "Chọn HT Thanh Toán" at bounding box center [646, 234] width 102 height 11
click at [612, 240] on div "Tại văn phòng" at bounding box center [646, 241] width 102 height 8
type input "0"
drag, startPoint x: 425, startPoint y: 263, endPoint x: 666, endPoint y: 178, distance: 255.4
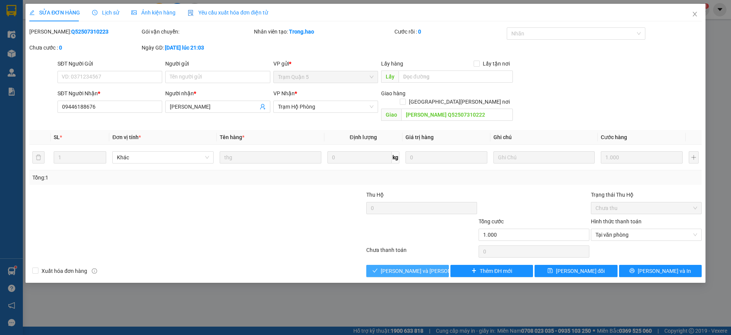
click at [430, 266] on span "[PERSON_NAME] và [PERSON_NAME] hàng" at bounding box center [432, 270] width 103 height 8
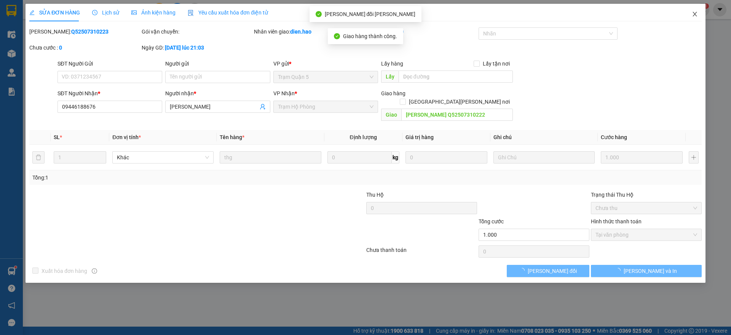
click at [697, 19] on span "Close" at bounding box center [694, 14] width 21 height 21
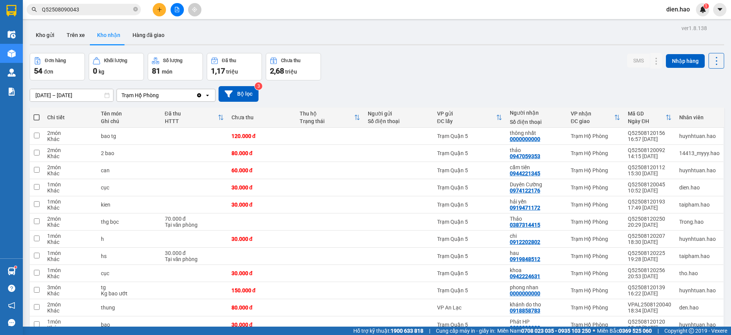
click at [66, 92] on input "[DATE] – [DATE]" at bounding box center [71, 95] width 83 height 12
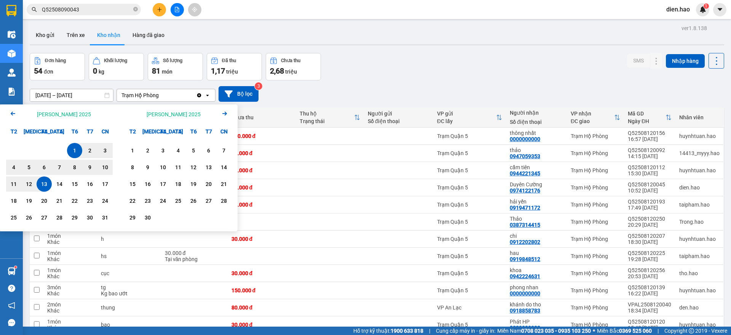
click at [14, 117] on icon "Arrow Left" at bounding box center [12, 113] width 9 height 9
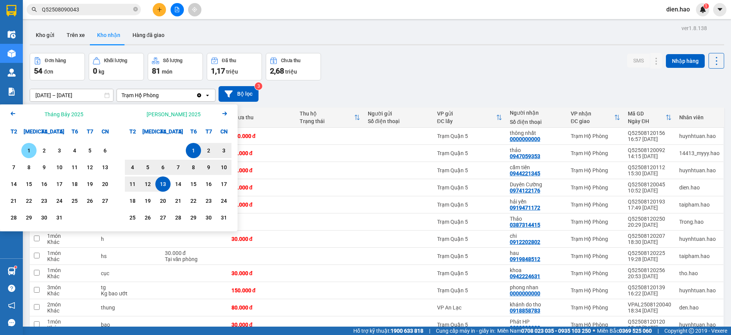
click at [32, 151] on div "1" at bounding box center [29, 150] width 11 height 9
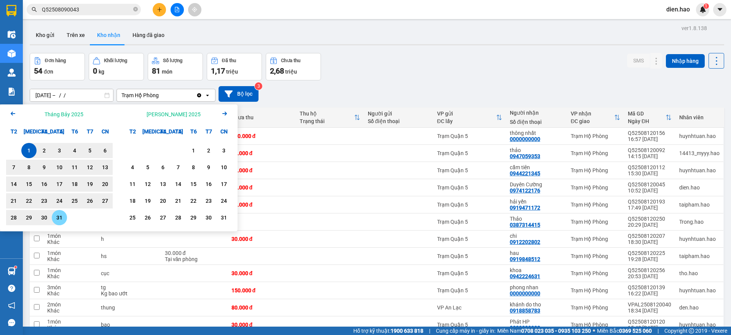
click at [65, 220] on div "31" at bounding box center [59, 217] width 15 height 15
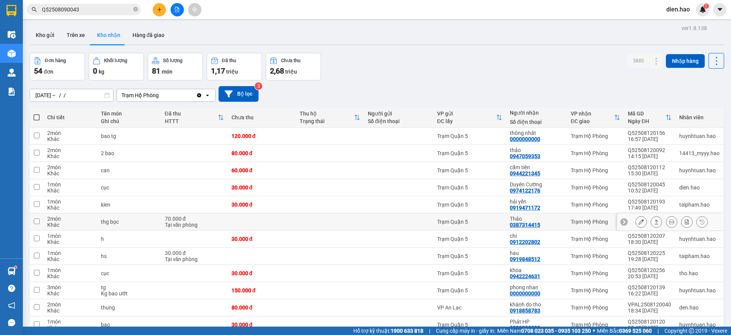
type input "01/07/2025 – 31/07/2025"
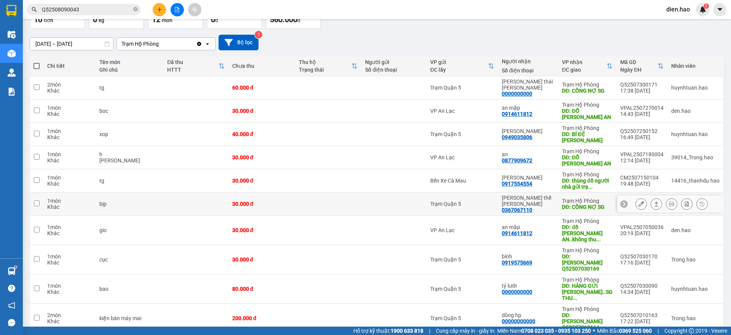
scroll to position [53, 0]
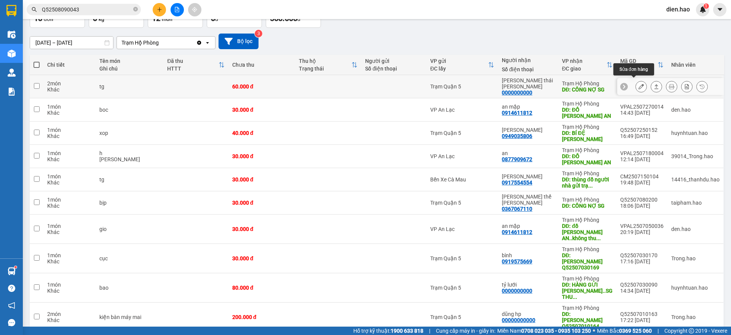
click at [638, 85] on icon at bounding box center [640, 86] width 5 height 5
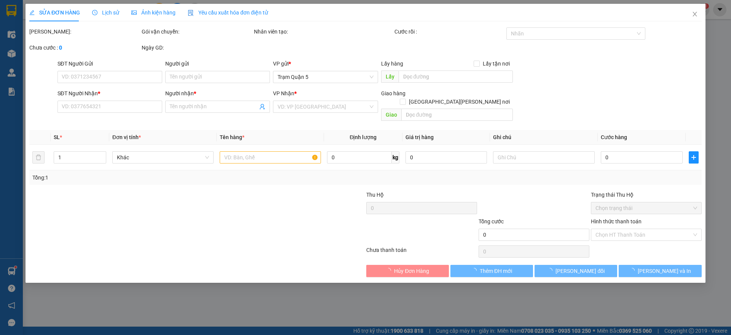
type input "0000000000"
type input "Nguyễn thái hiền"
type input "CÔNG NỢ SG"
type input "60.000"
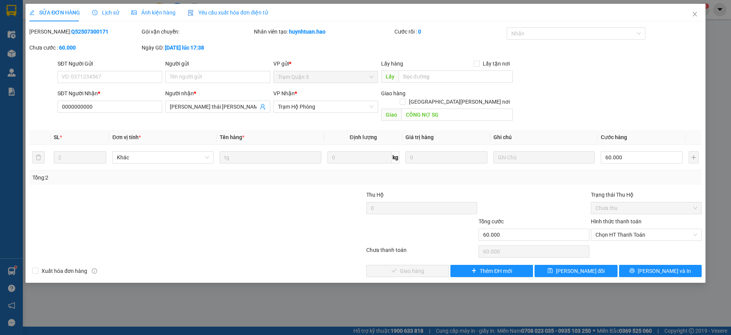
click at [149, 11] on span "Ảnh kiện hàng" at bounding box center [153, 13] width 44 height 6
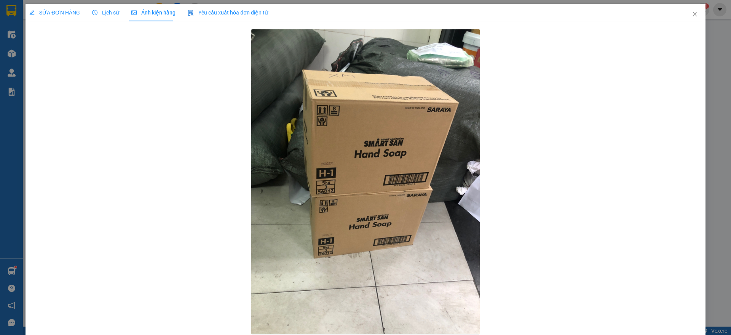
click at [100, 15] on span "Lịch sử" at bounding box center [105, 13] width 27 height 6
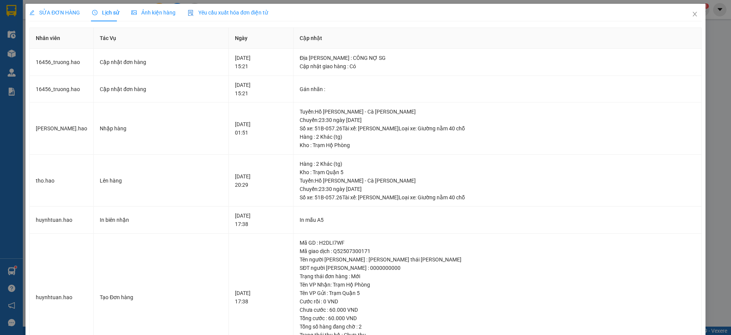
click at [65, 11] on span "SỬA ĐƠN HÀNG" at bounding box center [54, 13] width 51 height 6
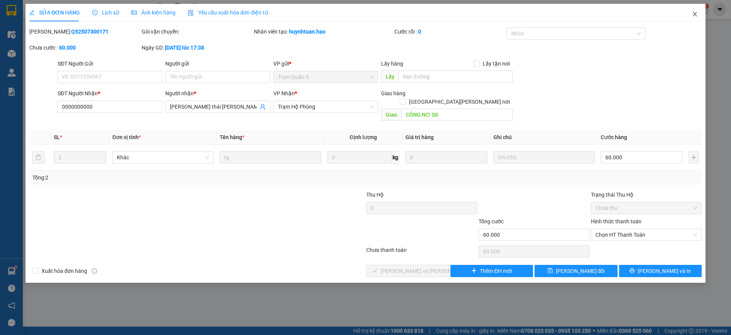
click at [693, 16] on icon "close" at bounding box center [694, 14] width 6 height 6
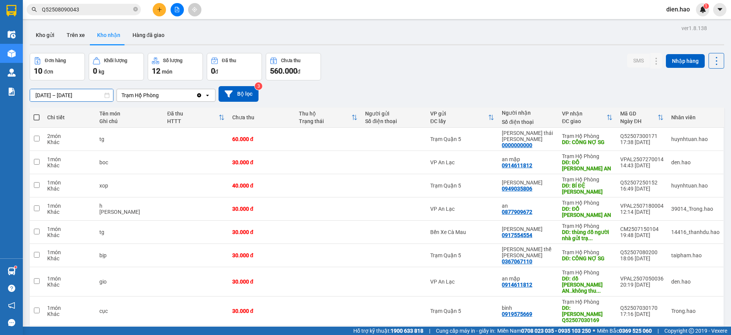
click at [89, 93] on input "01/07/2025 – 31/07/2025" at bounding box center [71, 95] width 83 height 12
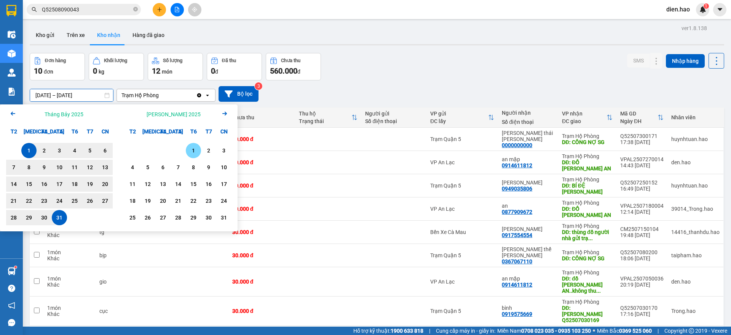
click at [193, 146] on div "1" at bounding box center [193, 150] width 11 height 9
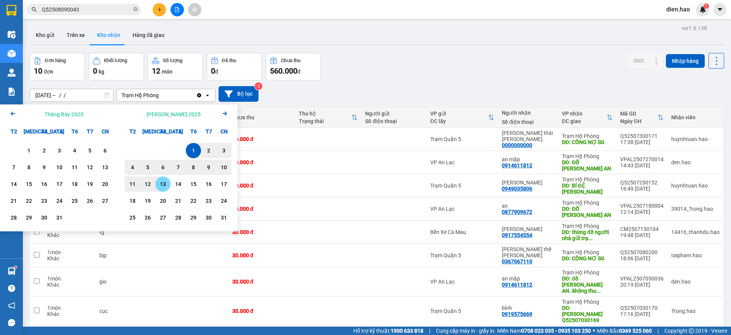
click at [164, 180] on div "13" at bounding box center [163, 183] width 11 height 9
type input "[DATE] – [DATE]"
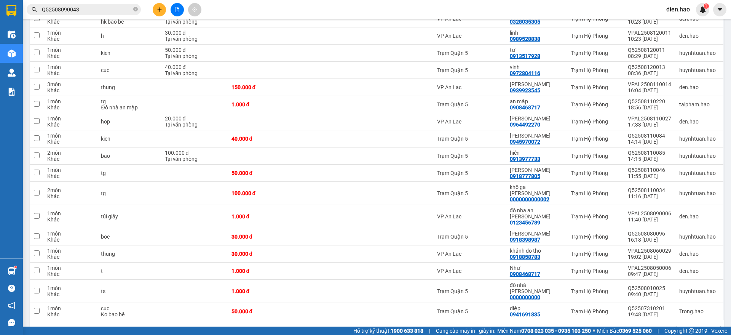
scroll to position [763, 0]
click at [638, 288] on icon at bounding box center [640, 290] width 5 height 5
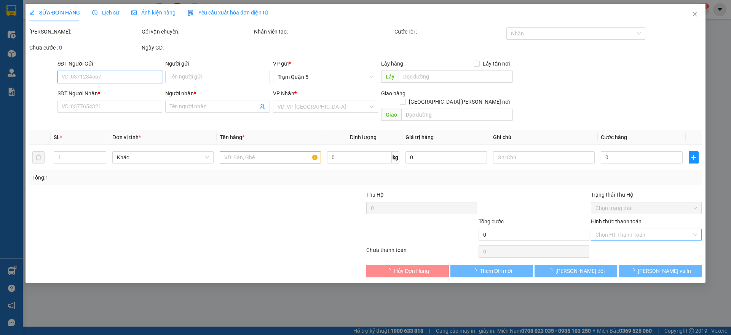
type input "0000000000"
type input "đồ nhà phương trạm"
type input "1.000"
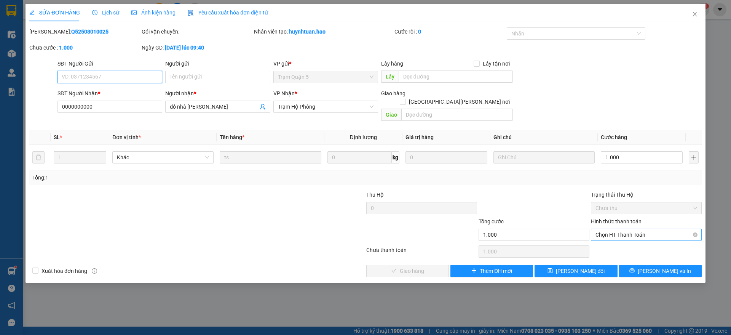
click at [625, 229] on span "Chọn HT Thanh Toán" at bounding box center [646, 234] width 102 height 11
drag, startPoint x: 624, startPoint y: 236, endPoint x: 521, endPoint y: 246, distance: 104.0
click at [624, 236] on div "Tại văn phòng" at bounding box center [646, 241] width 111 height 12
type input "0"
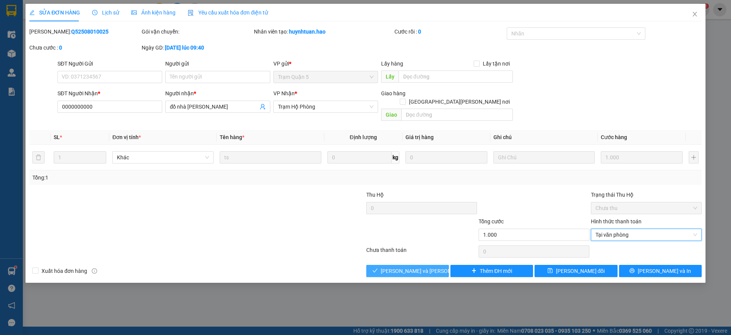
click at [425, 266] on span "[PERSON_NAME] và [PERSON_NAME] hàng" at bounding box center [432, 270] width 103 height 8
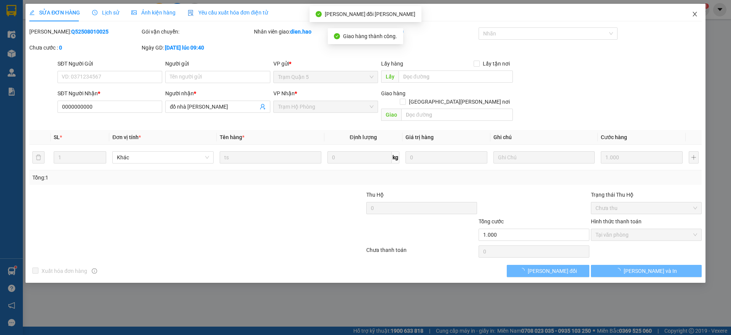
drag, startPoint x: 699, startPoint y: 12, endPoint x: 701, endPoint y: 20, distance: 8.2
click at [699, 12] on span "Close" at bounding box center [694, 14] width 21 height 21
click at [684, 21] on main at bounding box center [365, 163] width 731 height 326
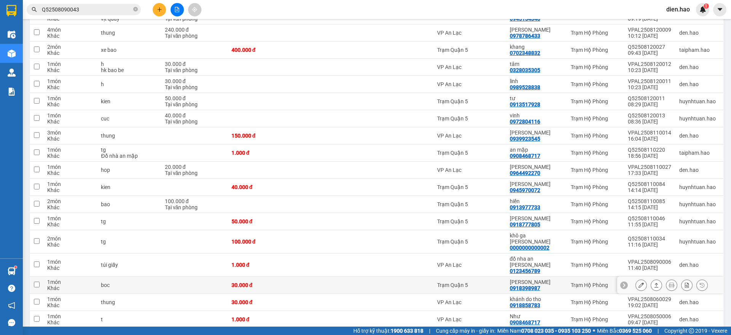
scroll to position [746, 0]
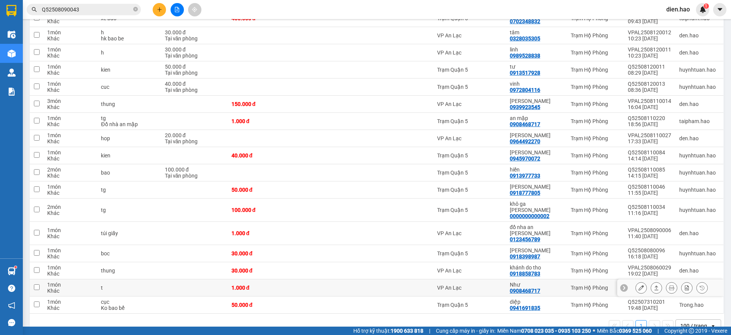
click at [638, 285] on icon at bounding box center [640, 287] width 5 height 5
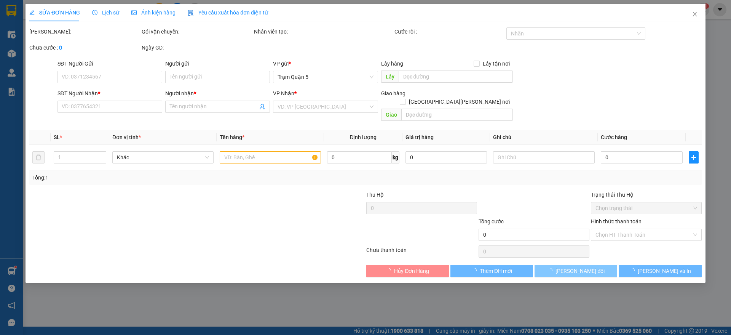
type input "0908468717"
type input "Như"
type input "1.000"
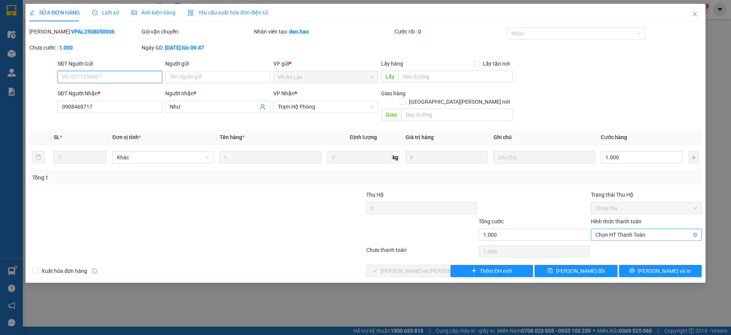
click at [615, 229] on span "Chọn HT Thanh Toán" at bounding box center [646, 234] width 102 height 11
drag, startPoint x: 614, startPoint y: 239, endPoint x: 488, endPoint y: 253, distance: 126.8
click at [610, 239] on div "Tại văn phòng" at bounding box center [646, 241] width 102 height 8
type input "0"
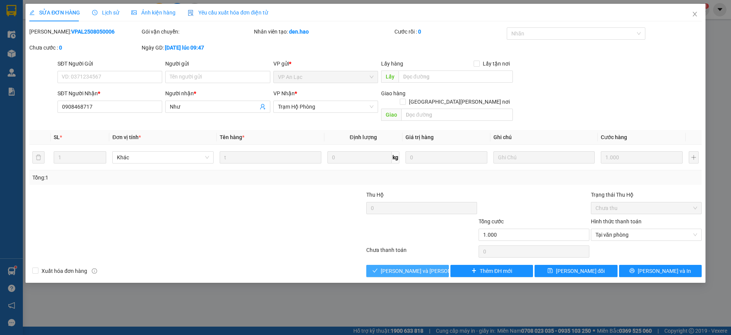
click at [441, 264] on button "[PERSON_NAME] và [PERSON_NAME] hàng" at bounding box center [407, 270] width 83 height 12
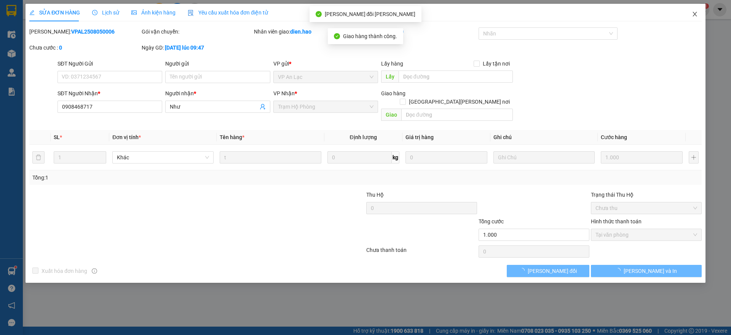
click at [695, 20] on span "Close" at bounding box center [694, 14] width 21 height 21
click at [695, 20] on main at bounding box center [365, 163] width 731 height 326
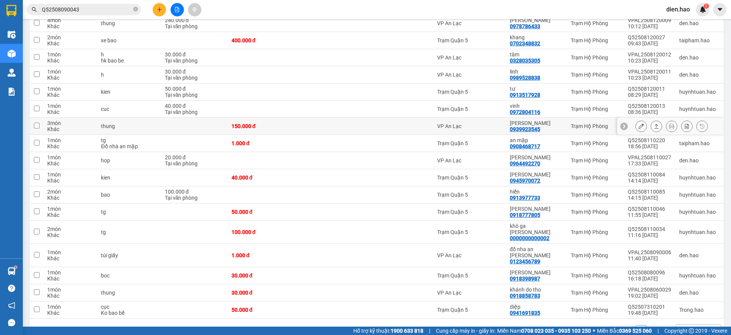
scroll to position [729, 0]
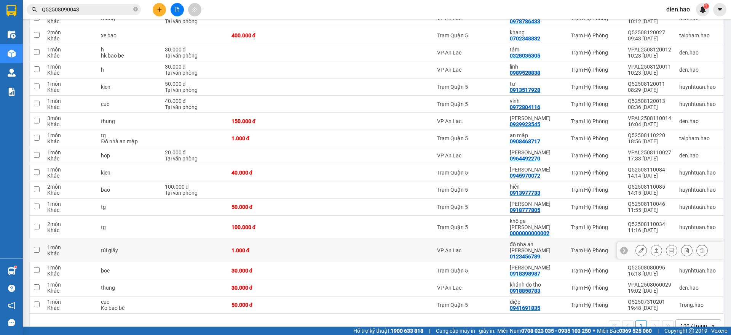
click at [638, 247] on icon at bounding box center [640, 249] width 5 height 5
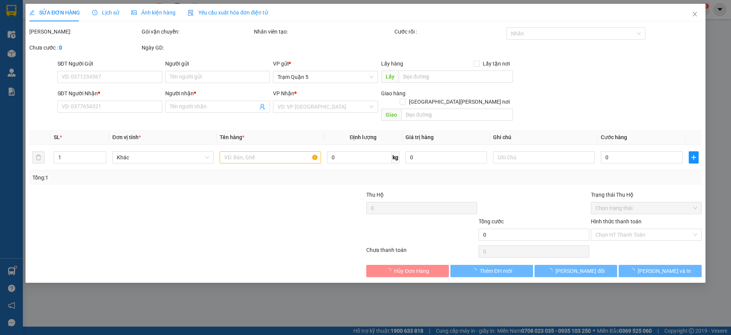
type input "0123456789"
type input "đồ nha an hộ phòng"
type input "1.000"
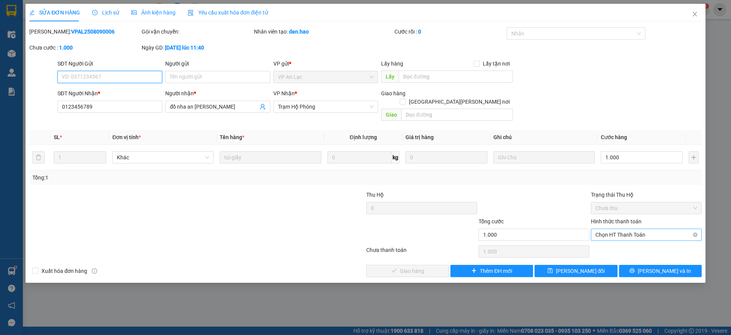
drag, startPoint x: 624, startPoint y: 226, endPoint x: 620, endPoint y: 231, distance: 7.1
click at [624, 229] on span "Chọn HT Thanh Toán" at bounding box center [646, 234] width 102 height 11
click at [616, 239] on div "Tại văn phòng" at bounding box center [646, 241] width 102 height 8
type input "0"
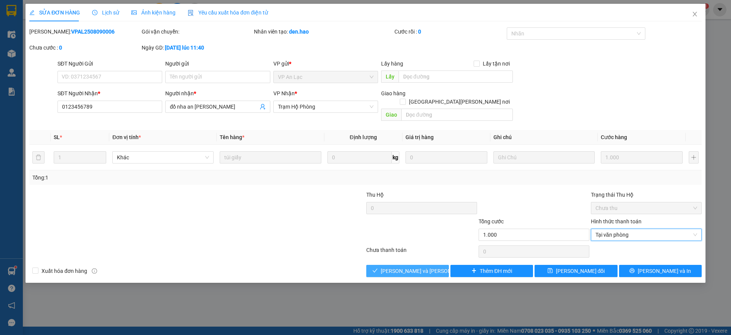
click at [425, 266] on span "[PERSON_NAME] và [PERSON_NAME] hàng" at bounding box center [432, 270] width 103 height 8
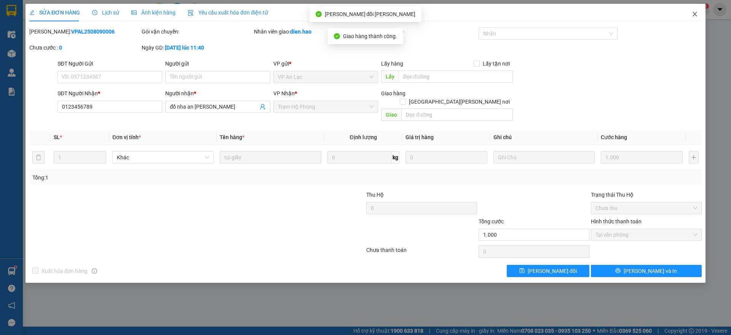
click at [692, 17] on icon "close" at bounding box center [694, 14] width 6 height 6
click at [692, 17] on div "Kết quả tìm kiếm ( 1 ) Bộ lọc Mã ĐH Trạng thái Món hàng Thu hộ Tổng cước Chưa c…" at bounding box center [365, 9] width 731 height 19
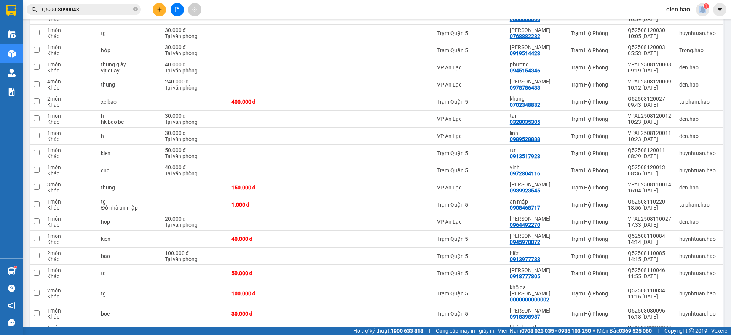
scroll to position [712, 0]
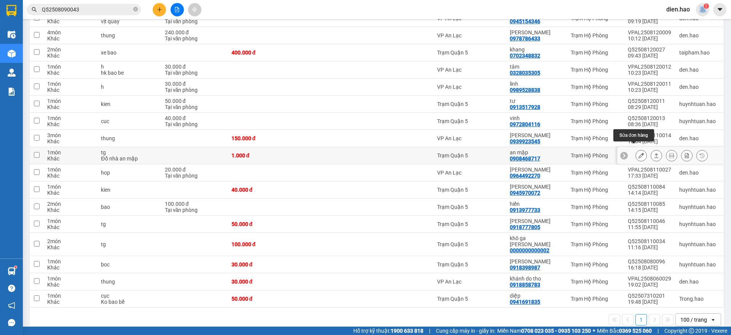
click at [638, 153] on icon at bounding box center [640, 155] width 5 height 5
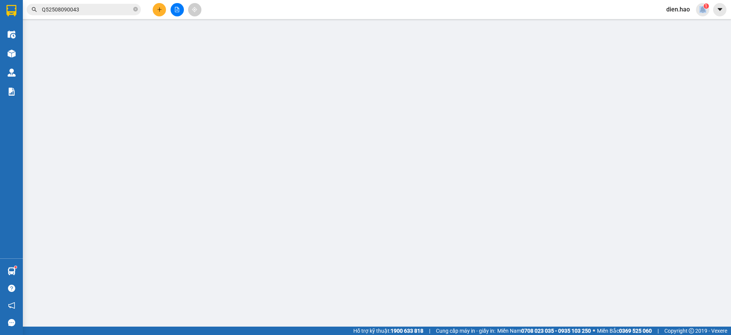
type input "0908468717"
type input "an mập"
type input "1.000"
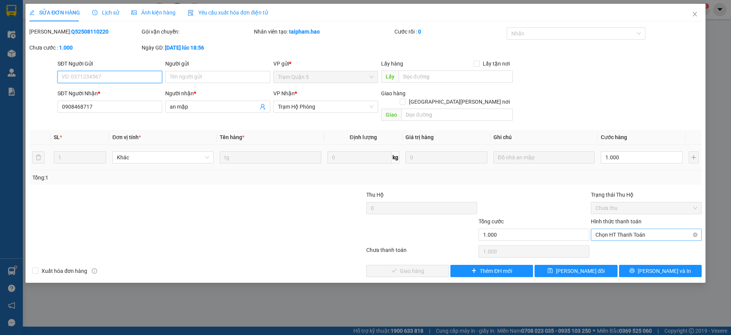
click at [628, 229] on span "Chọn HT Thanh Toán" at bounding box center [646, 234] width 102 height 11
drag, startPoint x: 622, startPoint y: 237, endPoint x: 602, endPoint y: 238, distance: 20.2
click at [622, 237] on div "Tại văn phòng" at bounding box center [646, 241] width 102 height 8
type input "0"
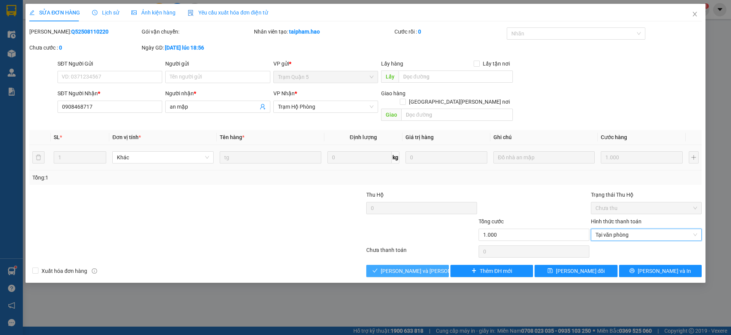
drag, startPoint x: 428, startPoint y: 259, endPoint x: 459, endPoint y: 234, distance: 39.8
click at [428, 266] on span "[PERSON_NAME] và [PERSON_NAME] hàng" at bounding box center [432, 270] width 103 height 8
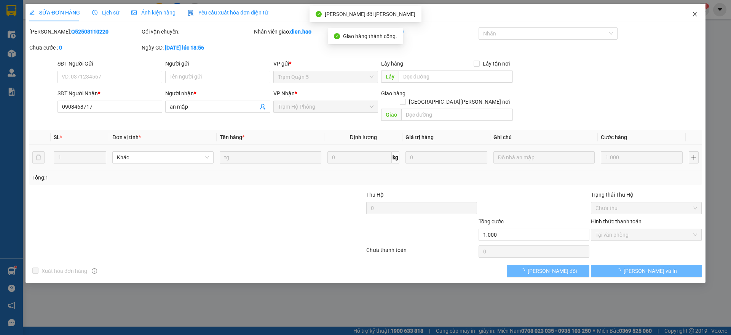
click at [692, 20] on span "Close" at bounding box center [694, 14] width 21 height 21
click at [692, 20] on main at bounding box center [365, 163] width 731 height 326
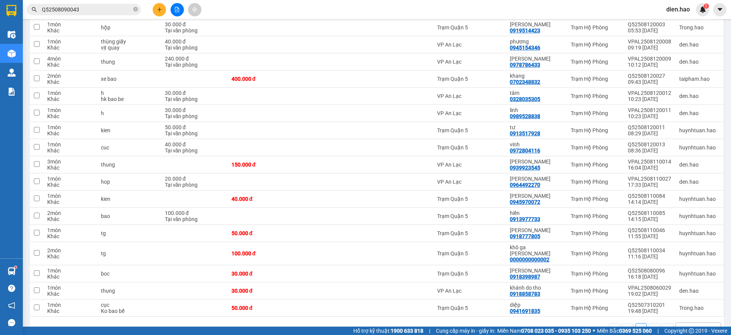
scroll to position [695, 0]
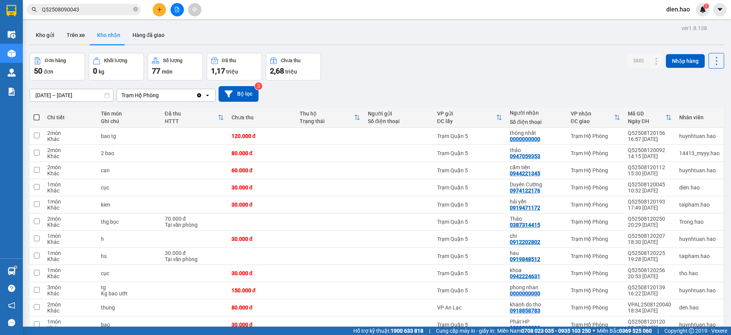
scroll to position [695, 0]
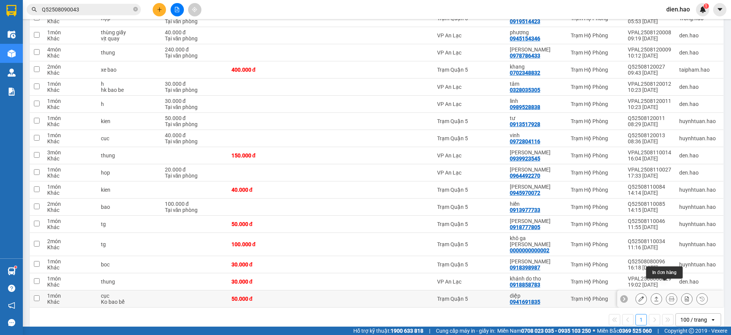
click at [667, 292] on button at bounding box center [671, 298] width 11 height 13
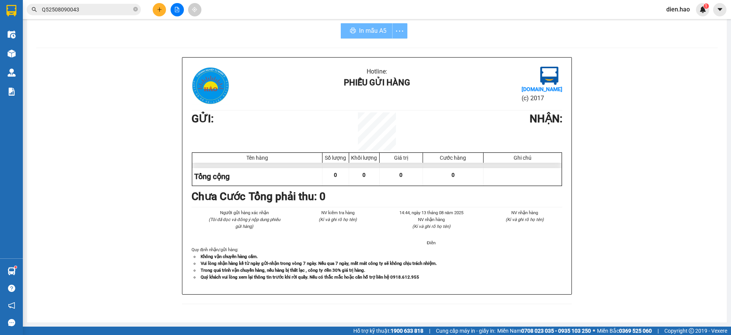
scroll to position [6, 0]
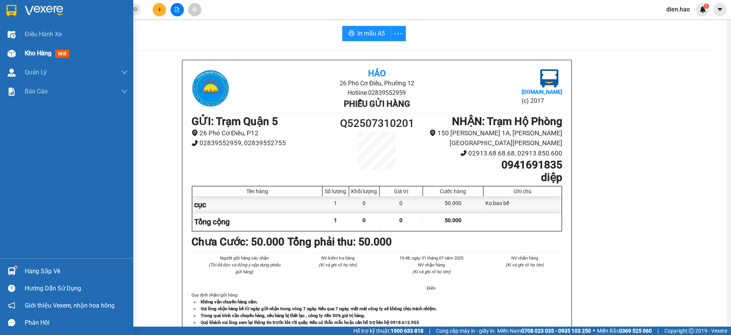
click at [41, 53] on span "Kho hàng" at bounding box center [38, 52] width 27 height 7
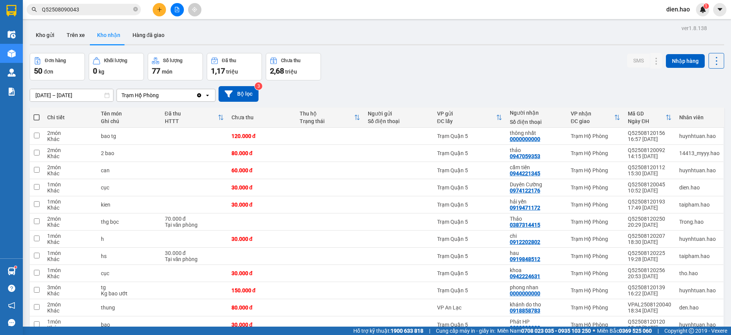
click at [136, 96] on div "Trạm Hộ Phòng" at bounding box center [139, 95] width 37 height 8
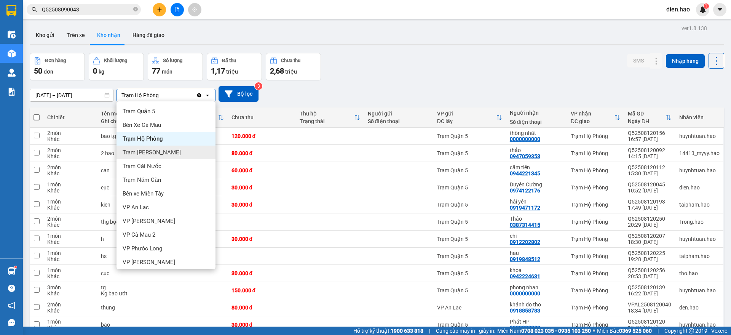
click at [159, 148] on div "Trạm [PERSON_NAME]" at bounding box center [165, 152] width 99 height 14
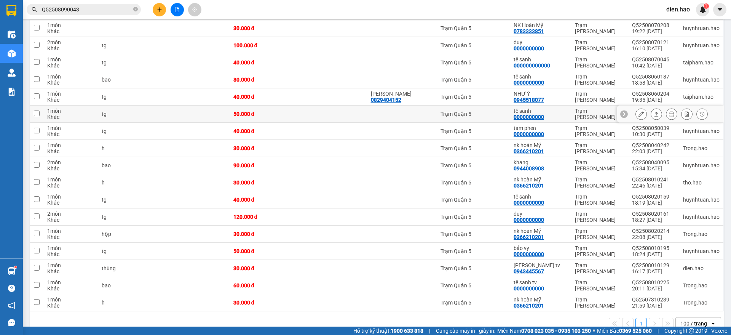
scroll to position [997, 0]
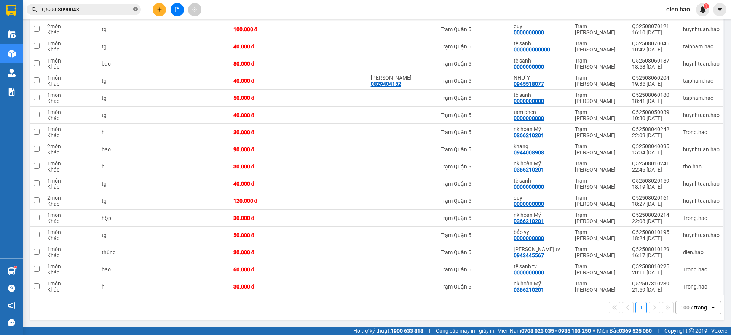
click at [134, 10] on icon "close-circle" at bounding box center [135, 9] width 5 height 5
click at [127, 9] on input "text" at bounding box center [87, 9] width 90 height 8
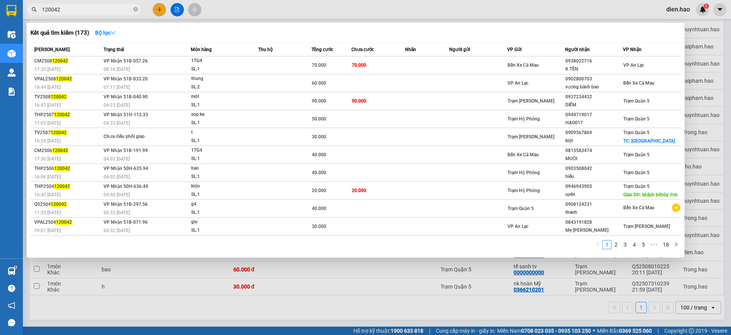
click at [42, 8] on input "120042" at bounding box center [87, 9] width 90 height 8
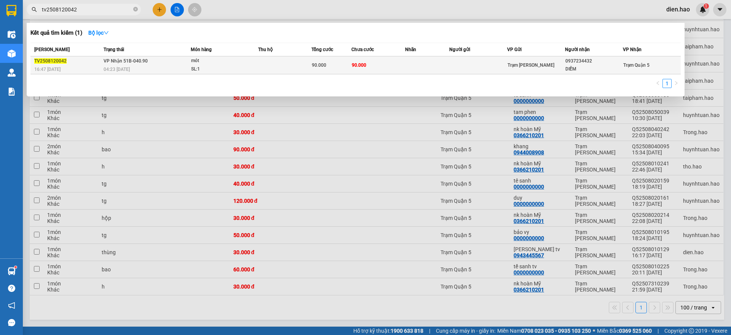
type input "tv2508120042"
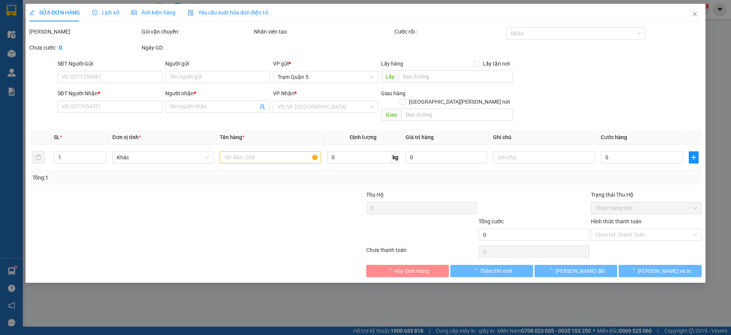
type input "0937234432"
type input "DIỄM"
type input "90.000"
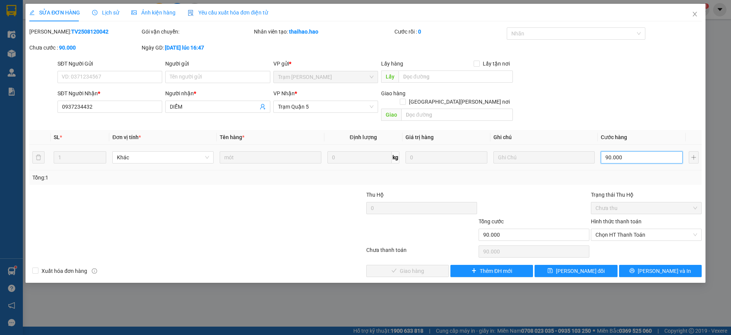
click at [640, 151] on input "90.000" at bounding box center [642, 157] width 82 height 12
type input "0"
type input "7"
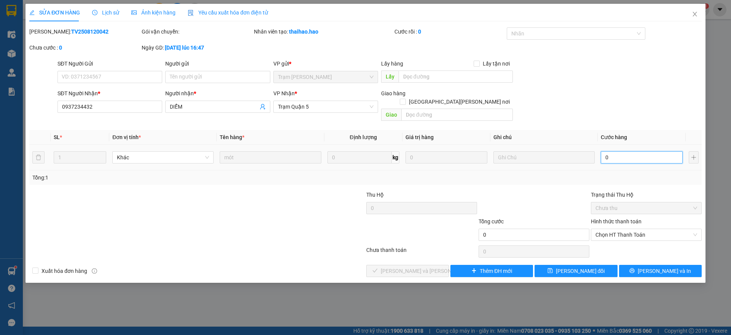
type input "7"
type input "007"
type input "70"
type input "0.070"
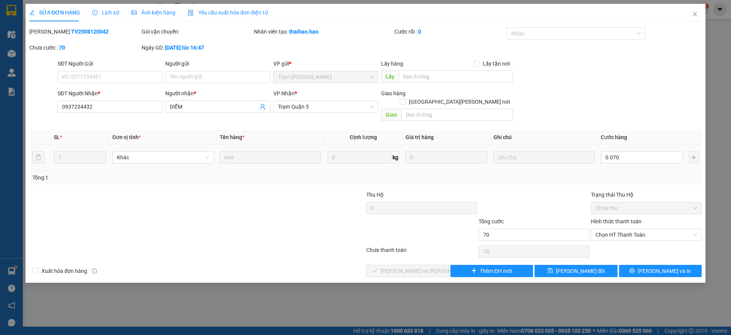
type input "70.000"
drag, startPoint x: 554, startPoint y: 158, endPoint x: 567, endPoint y: 240, distance: 82.4
click at [554, 159] on td at bounding box center [543, 157] width 107 height 25
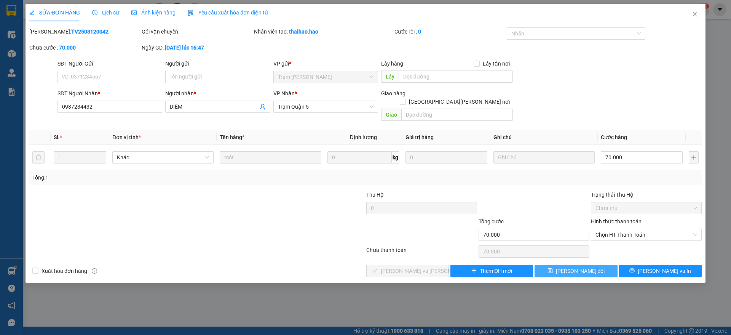
click at [566, 266] on span "[PERSON_NAME] đổi" at bounding box center [580, 270] width 49 height 8
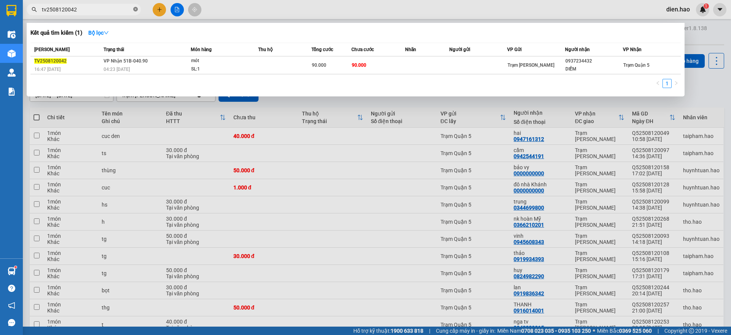
click at [135, 9] on icon "close-circle" at bounding box center [135, 9] width 5 height 5
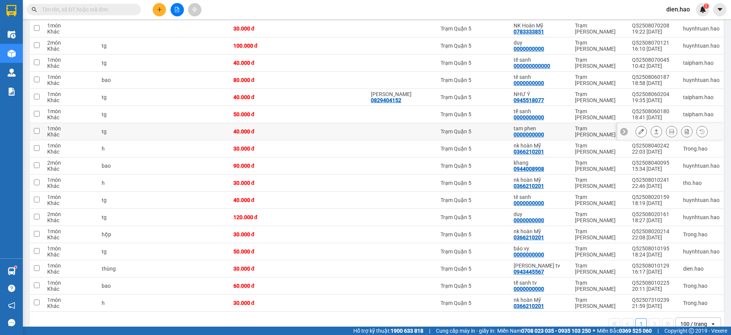
scroll to position [997, 0]
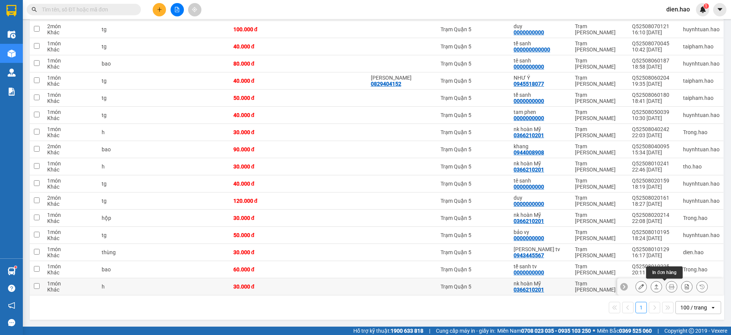
click at [669, 288] on icon at bounding box center [671, 286] width 5 height 5
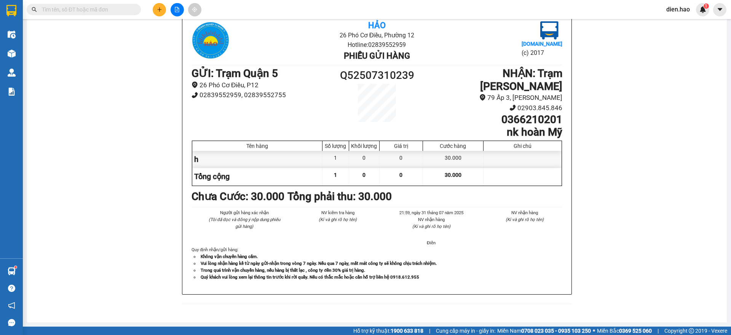
scroll to position [6, 0]
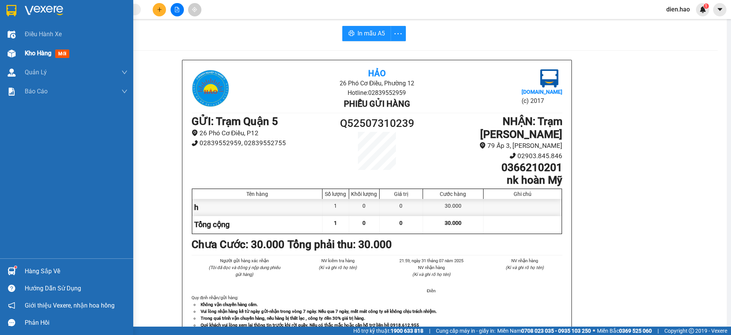
click at [49, 53] on span "Kho hàng" at bounding box center [38, 52] width 27 height 7
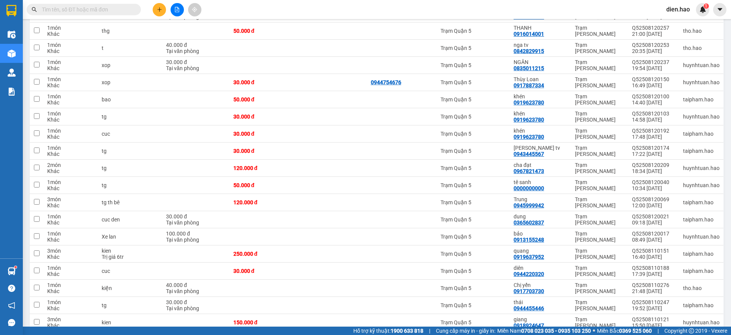
scroll to position [997, 0]
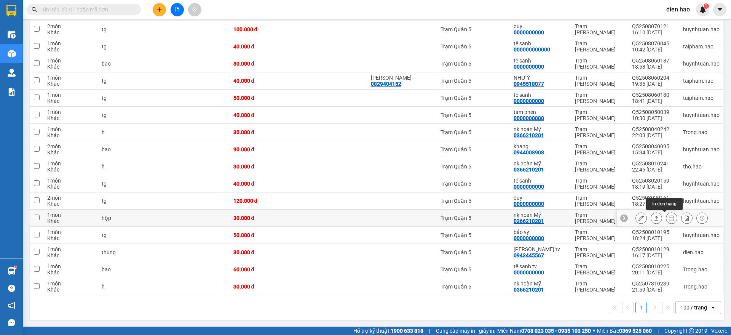
click at [669, 218] on icon at bounding box center [671, 217] width 5 height 5
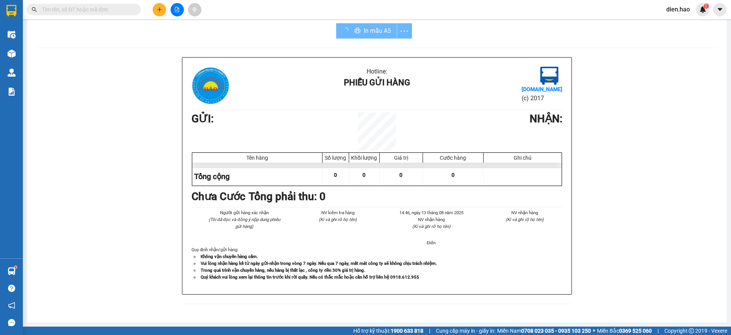
scroll to position [6, 0]
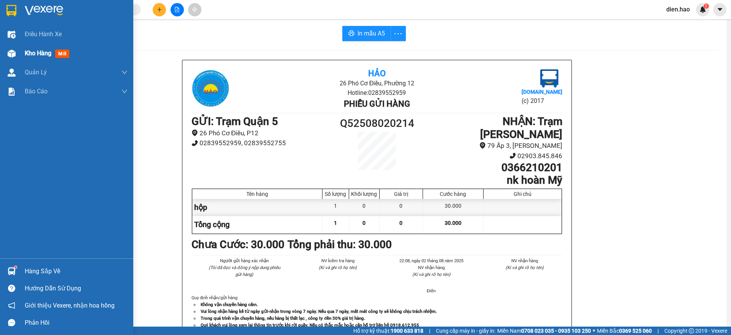
click at [47, 56] on span "Kho hàng" at bounding box center [38, 52] width 27 height 7
click at [47, 54] on span "Kho hàng" at bounding box center [38, 52] width 27 height 7
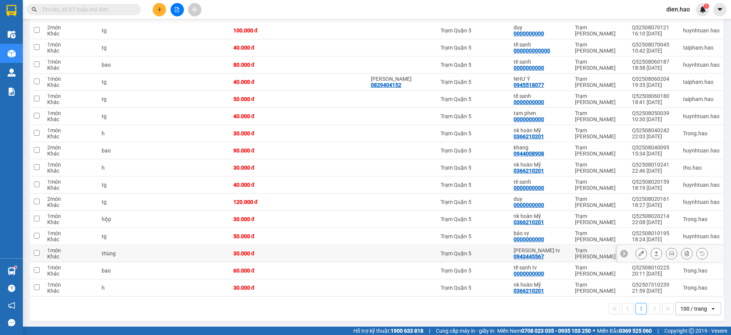
scroll to position [997, 0]
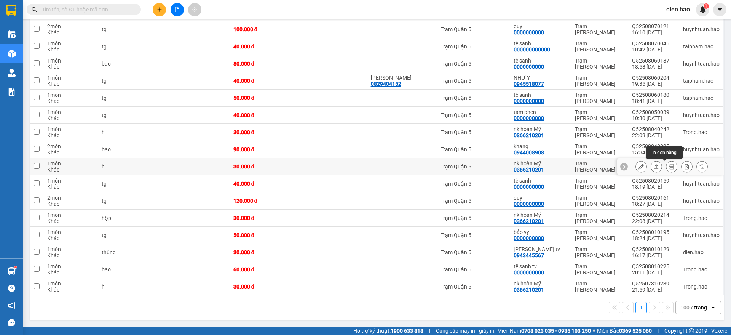
click at [669, 166] on icon at bounding box center [671, 166] width 5 height 5
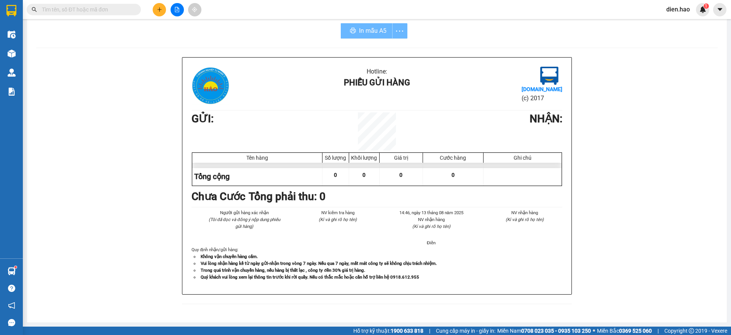
scroll to position [6, 0]
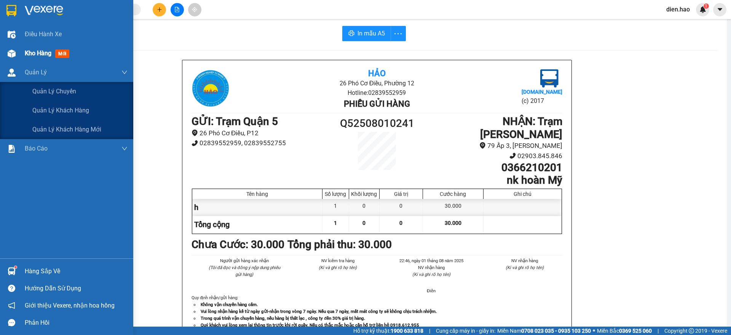
click at [41, 51] on span "Kho hàng" at bounding box center [38, 52] width 27 height 7
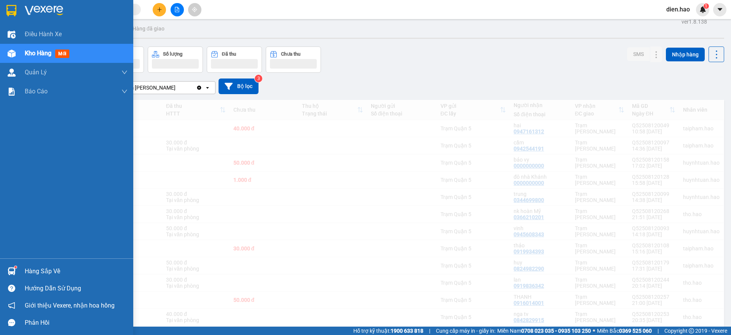
click at [41, 51] on span "Kho hàng" at bounding box center [38, 52] width 27 height 7
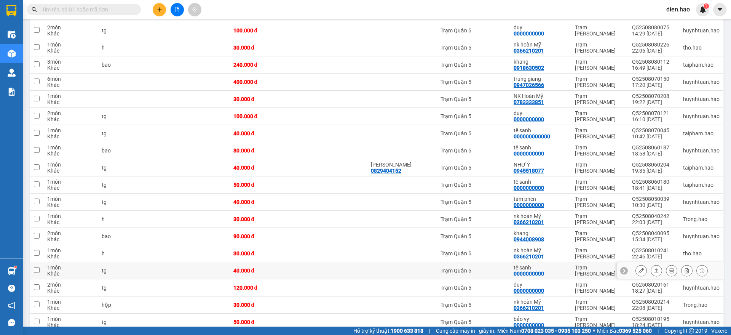
scroll to position [997, 0]
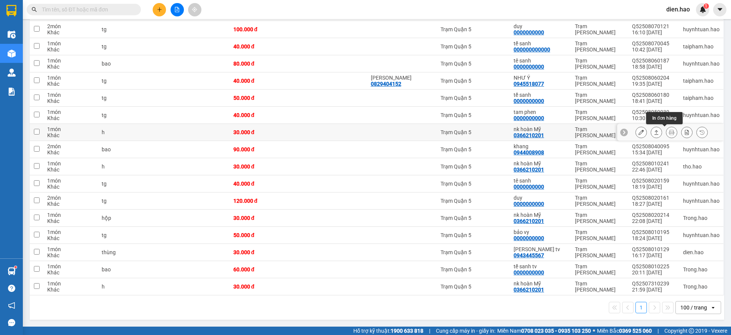
click at [666, 127] on button at bounding box center [671, 132] width 11 height 13
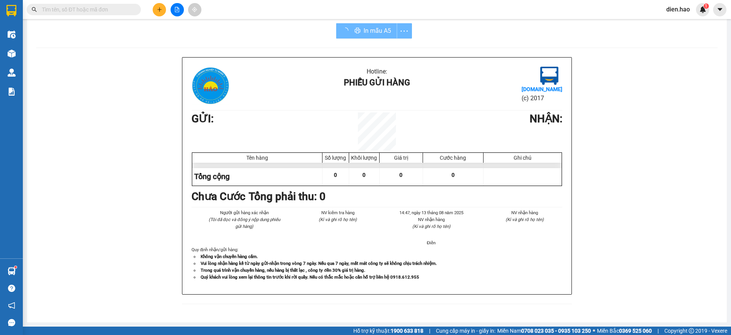
scroll to position [6, 0]
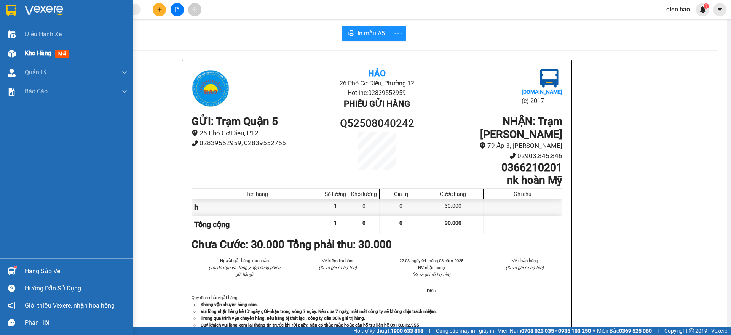
click at [32, 45] on div "Kho hàng mới" at bounding box center [76, 53] width 103 height 19
click at [36, 53] on span "Kho hàng" at bounding box center [38, 52] width 27 height 7
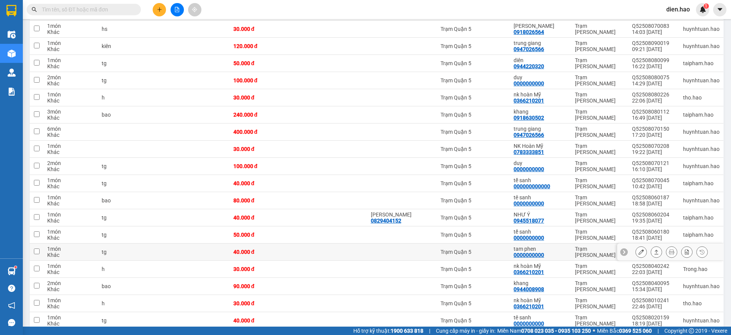
scroll to position [854, 0]
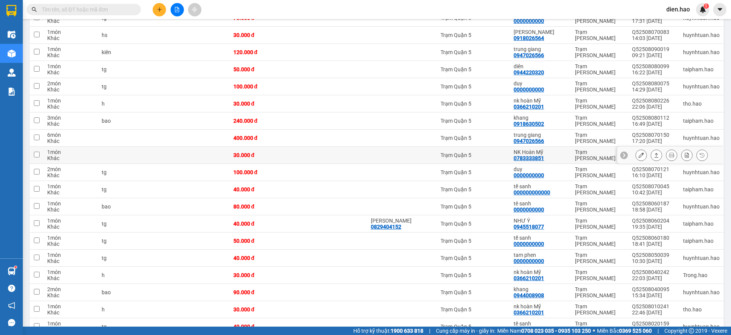
click at [669, 155] on icon at bounding box center [671, 154] width 5 height 5
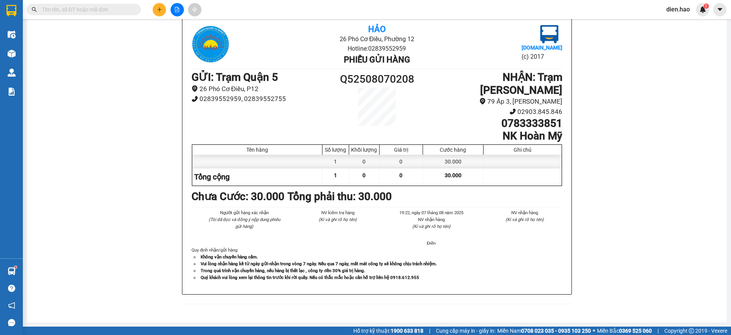
scroll to position [6, 0]
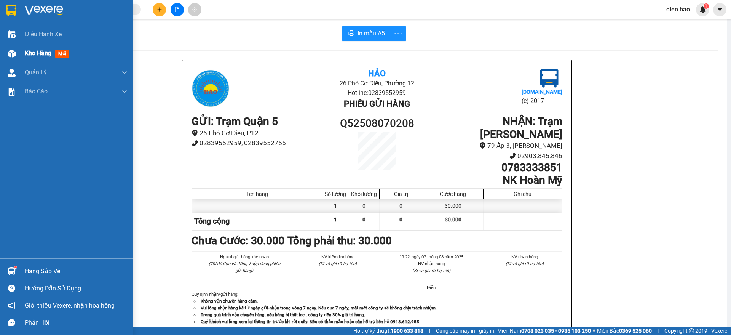
click at [41, 54] on span "Kho hàng" at bounding box center [38, 52] width 27 height 7
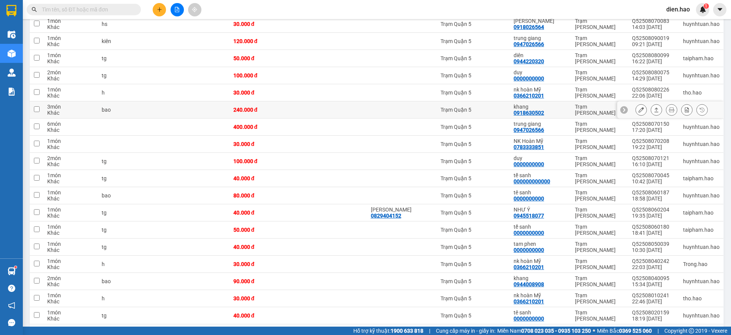
scroll to position [818, 0]
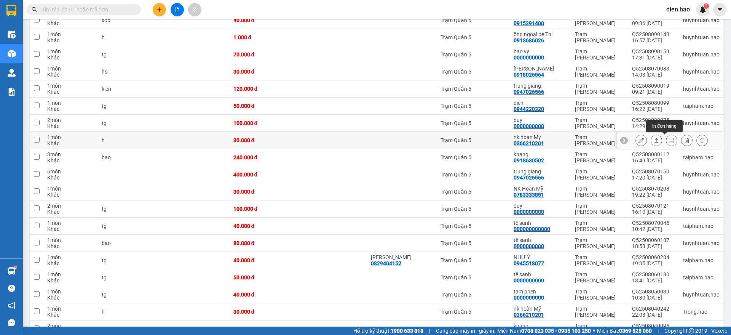
click at [666, 139] on button at bounding box center [671, 140] width 11 height 13
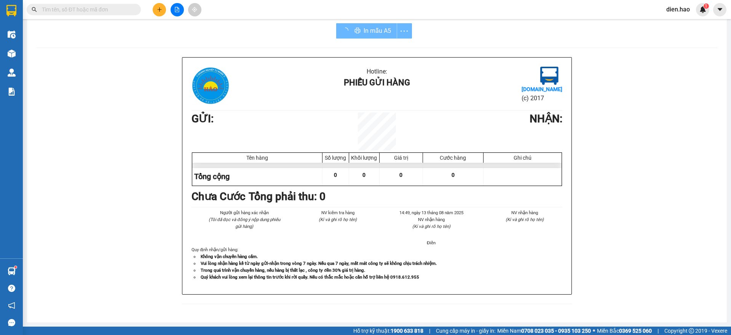
scroll to position [6, 0]
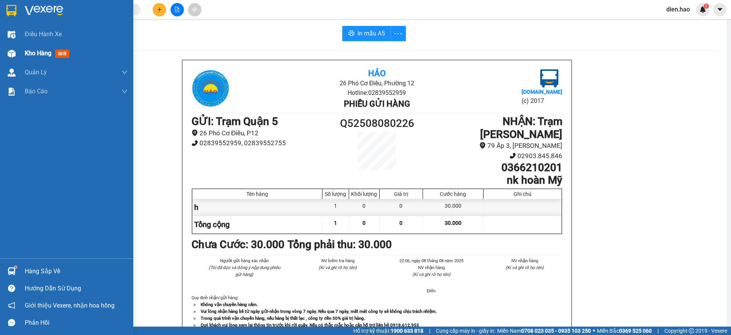
click at [41, 57] on div "Kho hàng mới" at bounding box center [49, 53] width 48 height 10
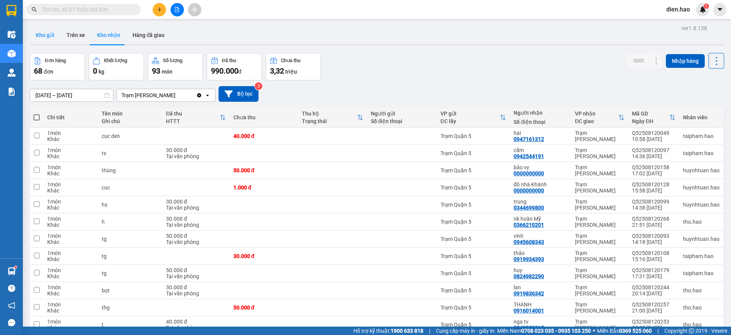
click at [45, 33] on button "Kho gửi" at bounding box center [45, 35] width 31 height 18
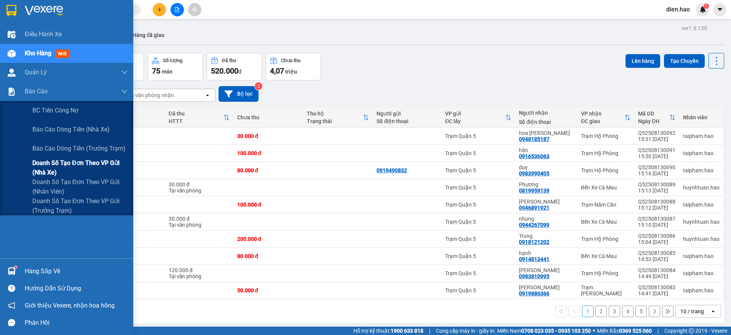
click at [84, 159] on span "Doanh số tạo đơn theo VP gửi (nhà xe)" at bounding box center [79, 167] width 95 height 19
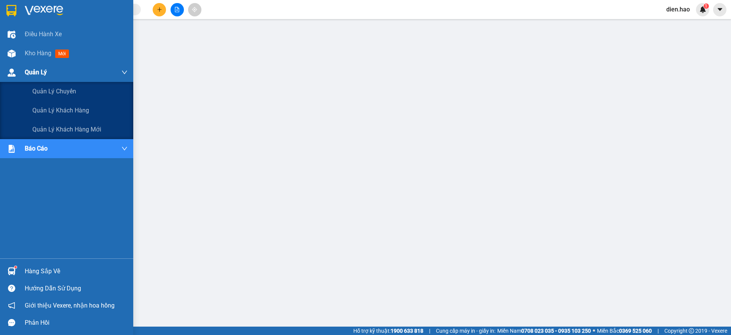
click at [41, 70] on span "Quản Lý" at bounding box center [36, 72] width 22 height 10
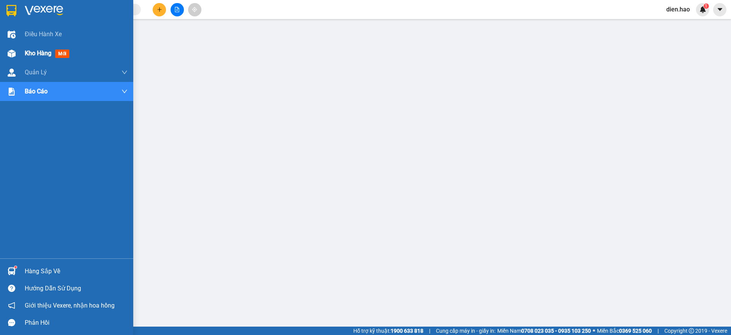
click at [32, 52] on span "Kho hàng" at bounding box center [38, 52] width 27 height 7
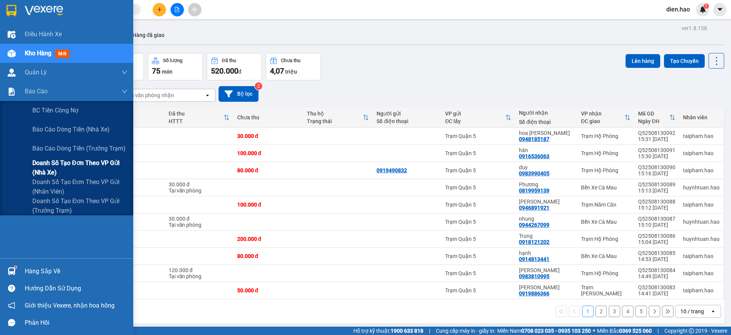
click at [92, 158] on span "Doanh số tạo đơn theo VP gửi (nhà xe)" at bounding box center [79, 167] width 95 height 19
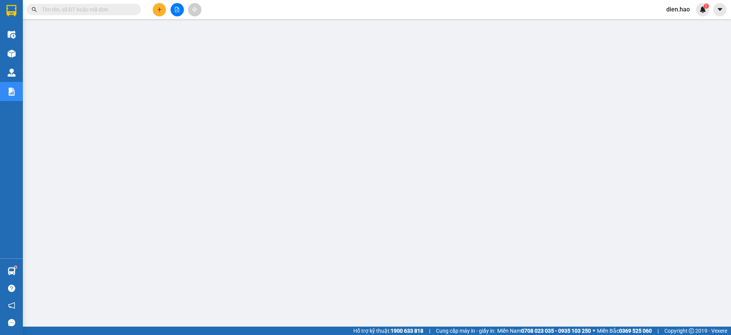
click at [125, 11] on input "text" at bounding box center [87, 9] width 90 height 8
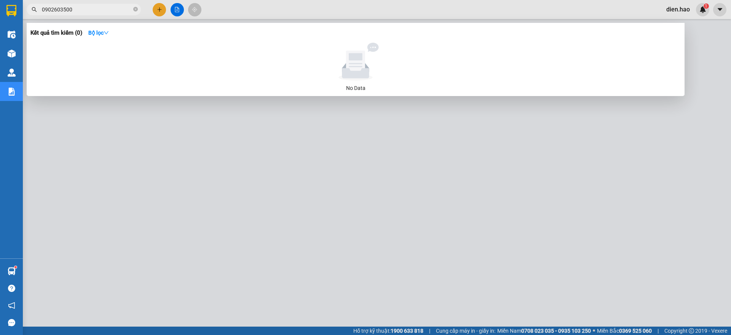
type input "0902603500"
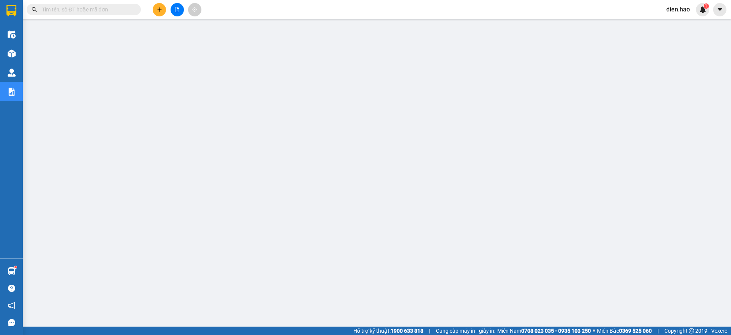
click at [103, 10] on input "text" at bounding box center [87, 9] width 90 height 8
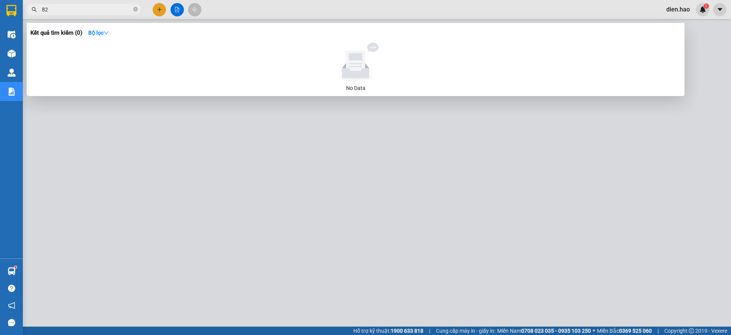
type input "8"
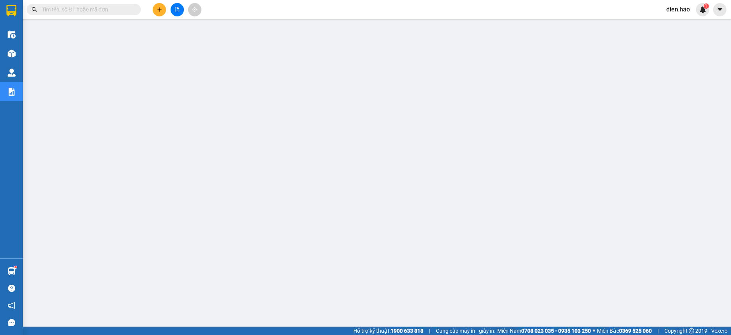
type input "0"
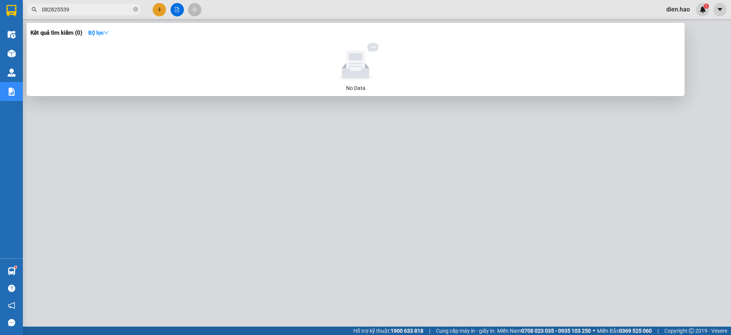
type input "0828255399"
click at [135, 10] on icon "close-circle" at bounding box center [135, 9] width 5 height 5
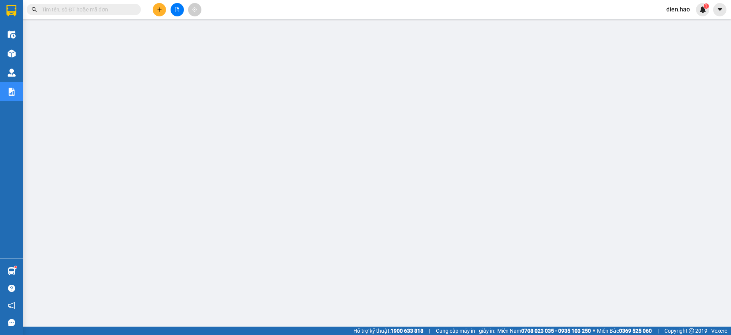
paste input "Q52508120055"
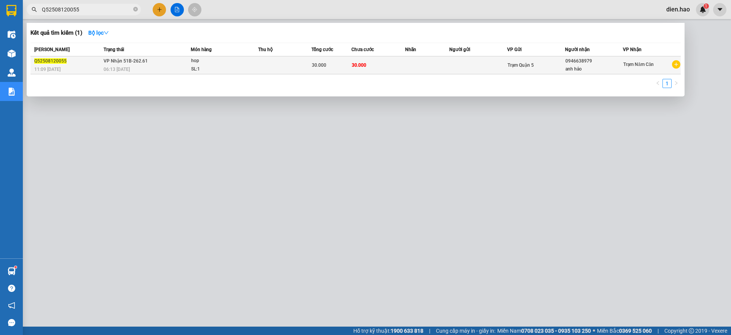
type input "Q52508120055"
click at [537, 66] on div "Trạm Quận 5" at bounding box center [535, 65] width 57 height 8
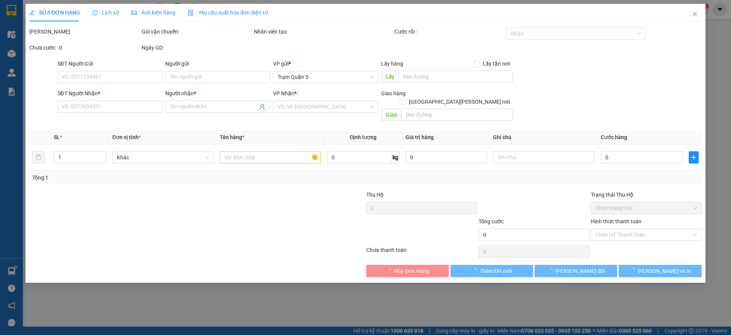
type input "0946638979"
type input "anh hảo"
type input "30.000"
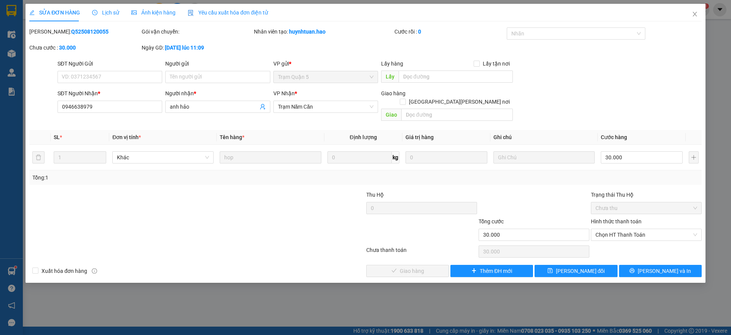
click at [155, 13] on span "Ảnh kiện hàng" at bounding box center [153, 13] width 44 height 6
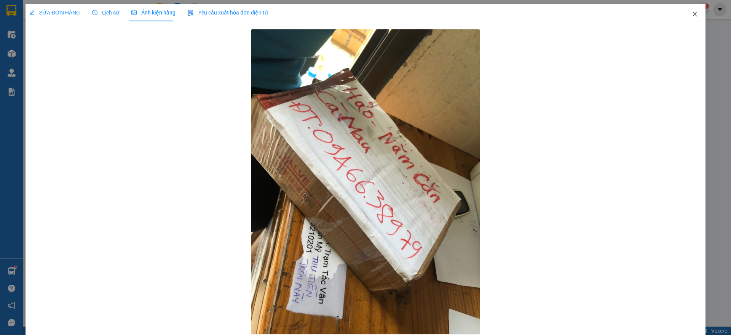
click at [691, 14] on span "Close" at bounding box center [694, 14] width 21 height 21
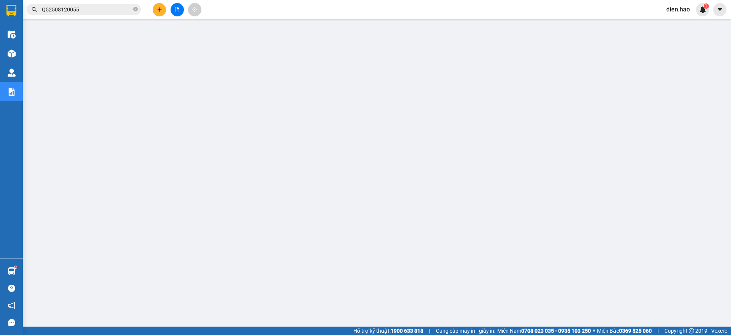
click at [135, 8] on icon "close-circle" at bounding box center [135, 9] width 5 height 5
paste input "Q52508120017"
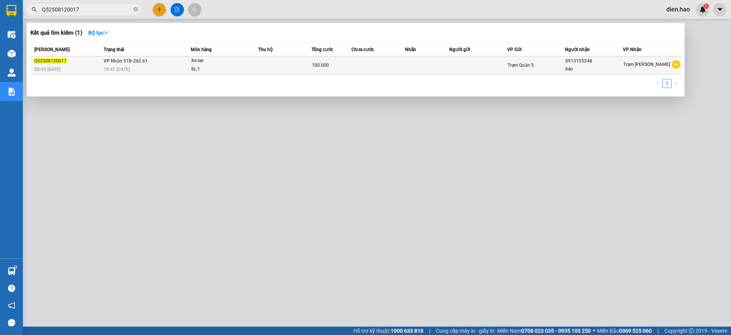
type input "Q52508120017"
click at [279, 62] on td at bounding box center [284, 65] width 53 height 18
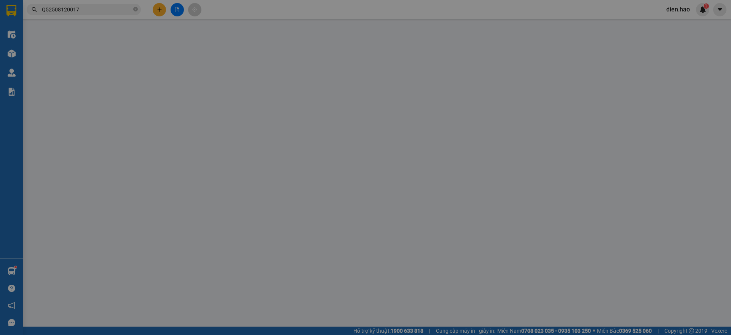
type input "0913155248"
type input "bảo"
type input "100.000"
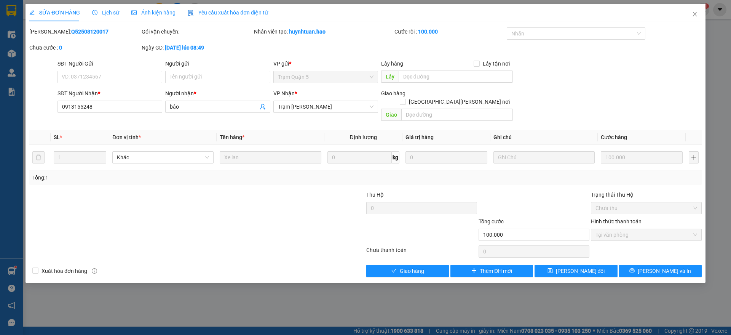
click at [162, 13] on span "Ảnh kiện hàng" at bounding box center [153, 13] width 44 height 6
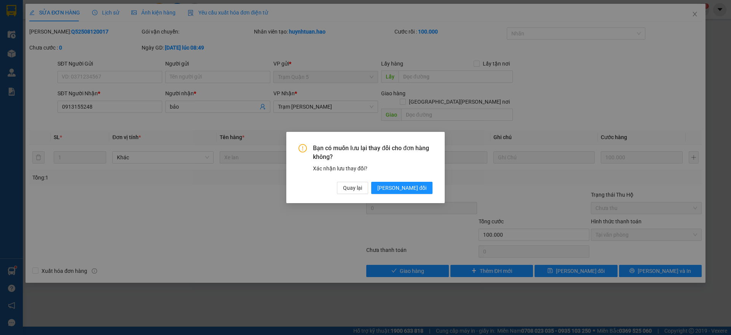
drag, startPoint x: 408, startPoint y: 190, endPoint x: 428, endPoint y: 178, distance: 23.2
click at [410, 188] on span "[PERSON_NAME] đổi" at bounding box center [401, 187] width 49 height 8
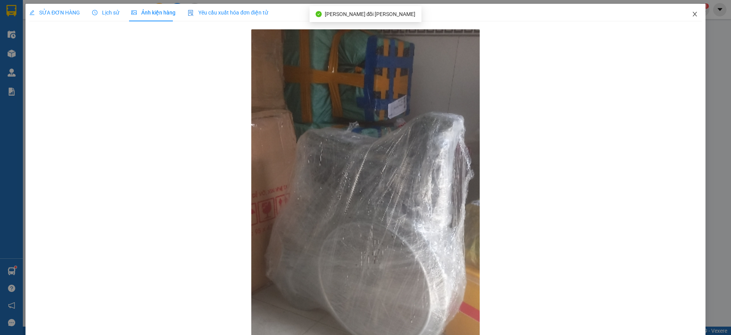
click at [693, 17] on span "Close" at bounding box center [694, 14] width 21 height 21
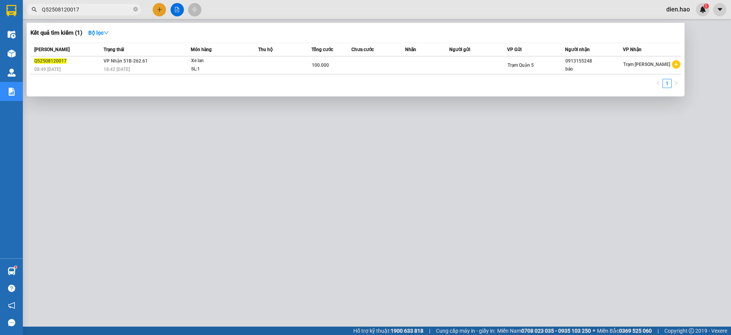
drag, startPoint x: 137, startPoint y: 8, endPoint x: 132, endPoint y: 9, distance: 5.1
click at [136, 9] on icon "close-circle" at bounding box center [135, 9] width 5 height 5
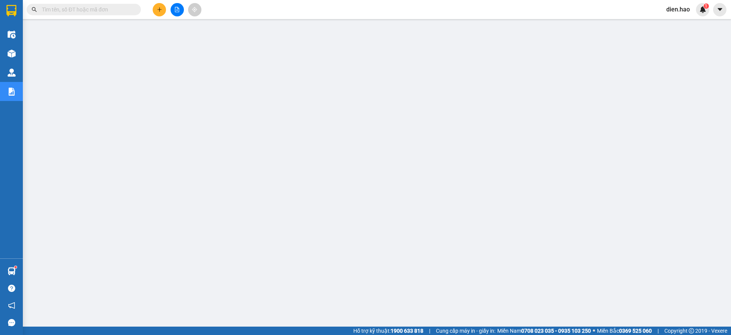
paste input "Q52508120111"
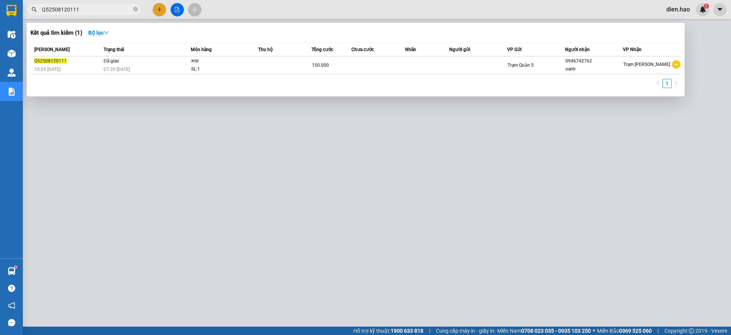
type input "Q52508120111"
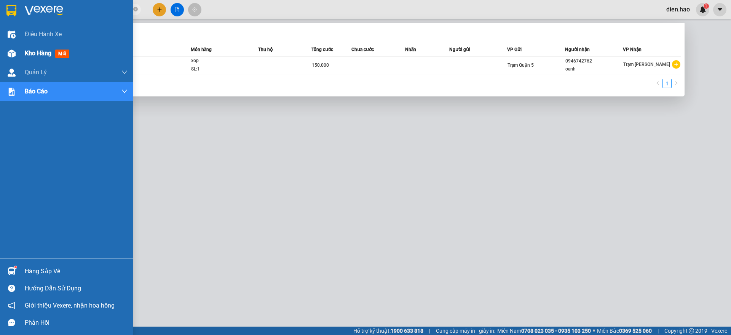
drag, startPoint x: 36, startPoint y: 53, endPoint x: 485, endPoint y: 328, distance: 526.1
click at [37, 53] on span "Kho hàng" at bounding box center [38, 52] width 27 height 7
